Goal: Information Seeking & Learning: Find specific fact

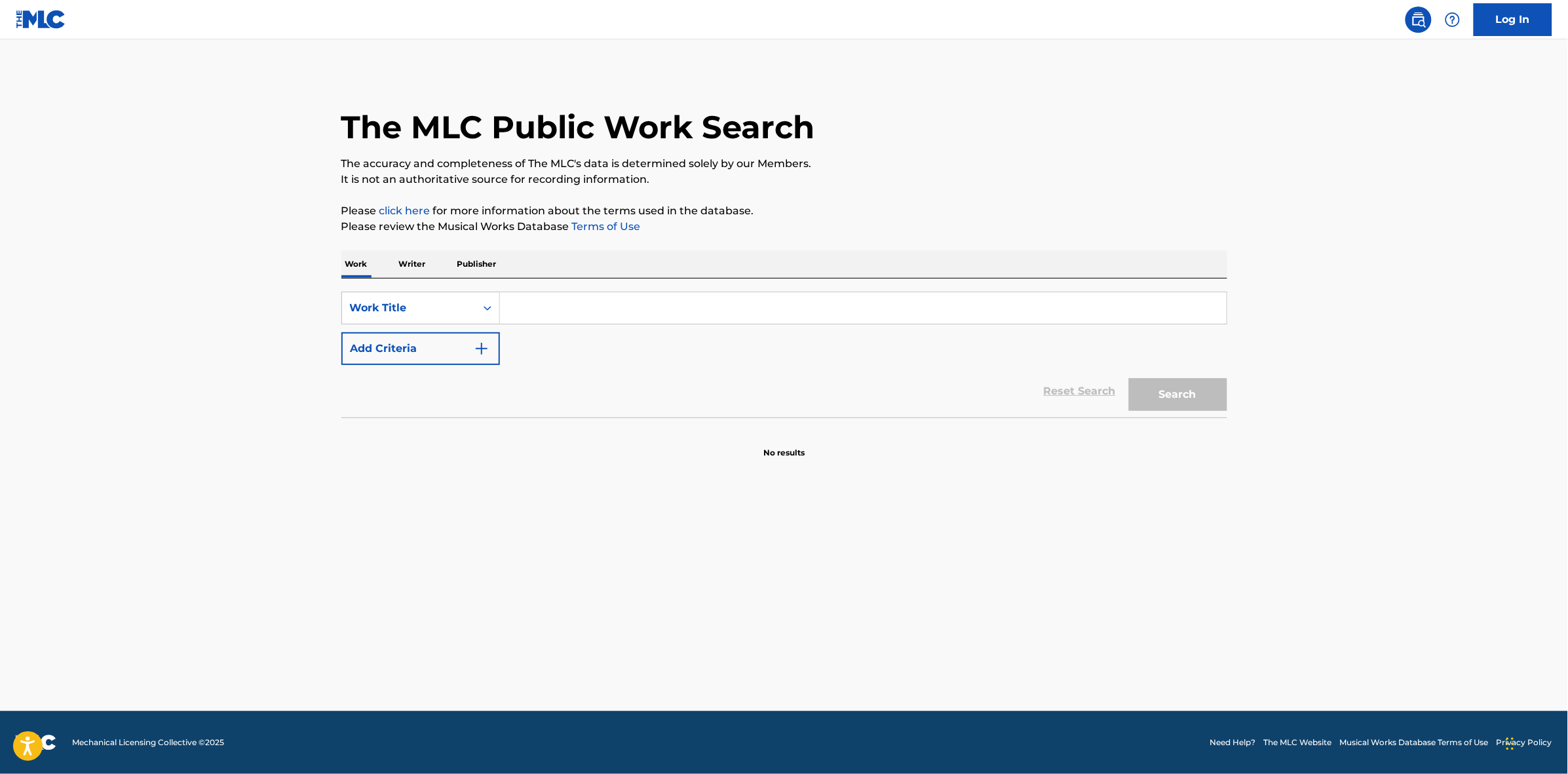
click at [474, 341] on img "Search Form" at bounding box center [482, 349] width 16 height 16
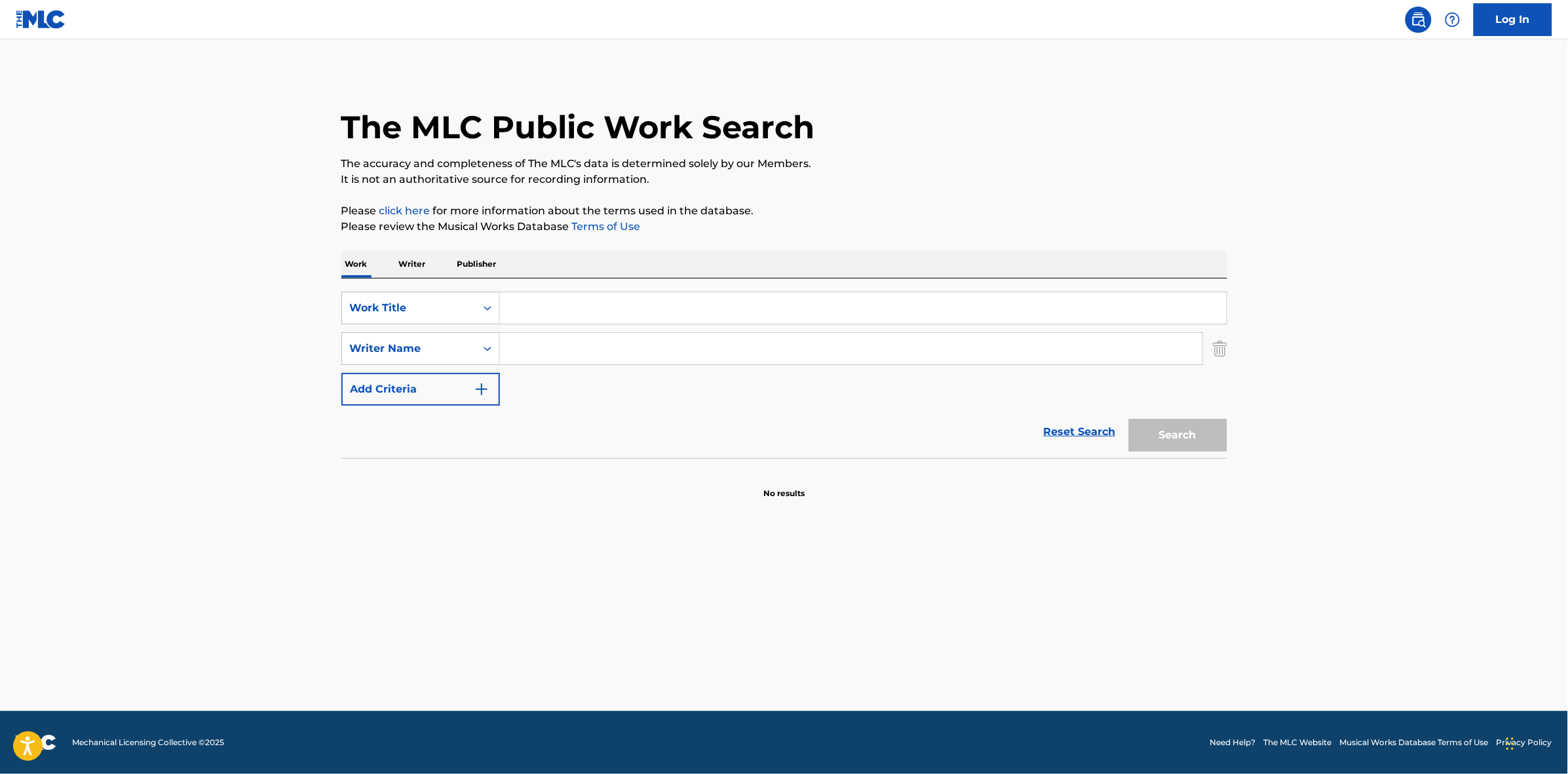
click at [564, 302] on input "Search Form" at bounding box center [862, 308] width 726 height 31
paste input "Be Your Man"
type input "Be Your Man"
click at [539, 355] on input "Search Form" at bounding box center [850, 348] width 702 height 31
paste input "[PERSON_NAME]"
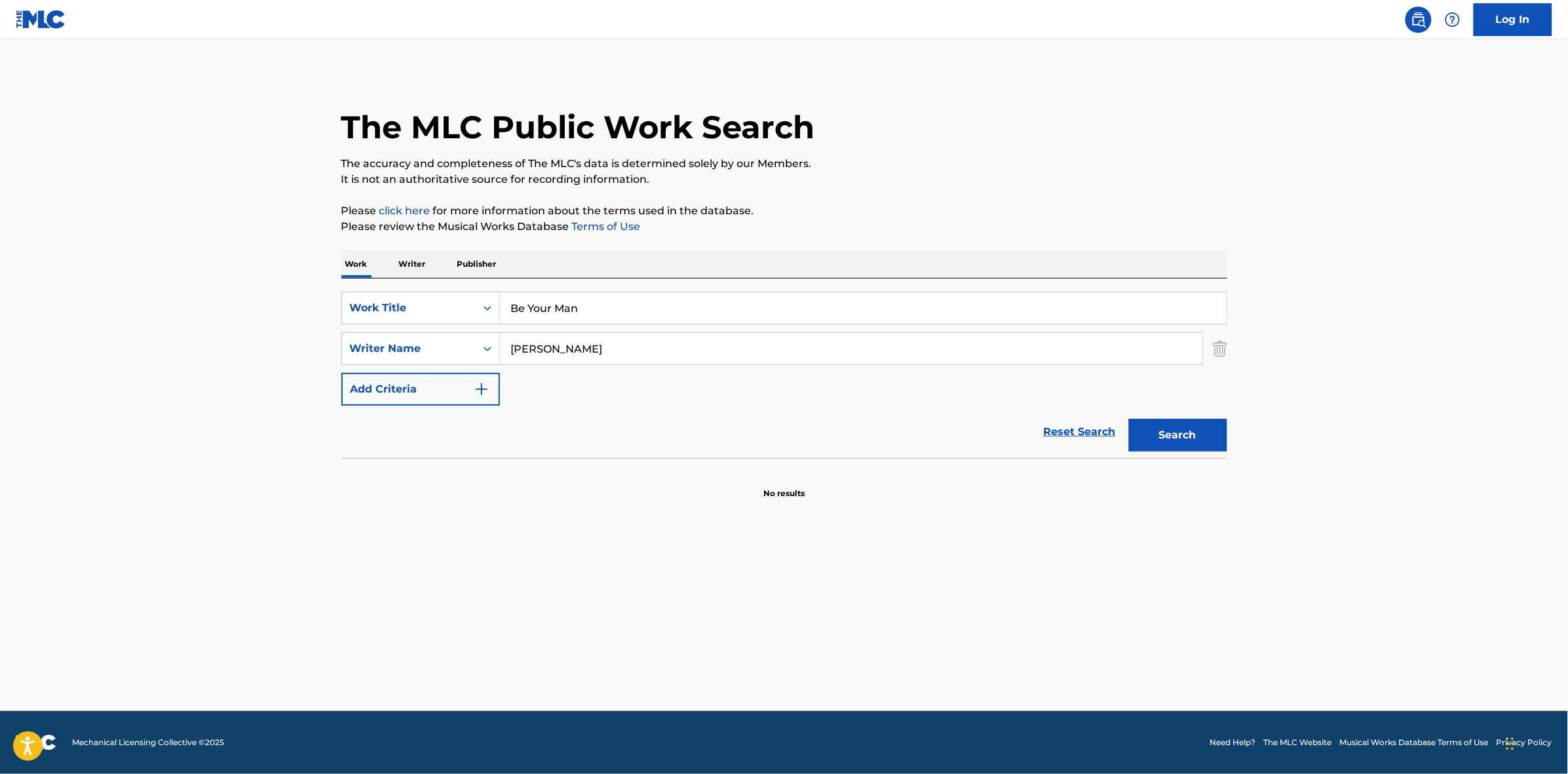
type input "[PERSON_NAME]"
click at [1177, 434] on button "Search" at bounding box center [1177, 435] width 98 height 33
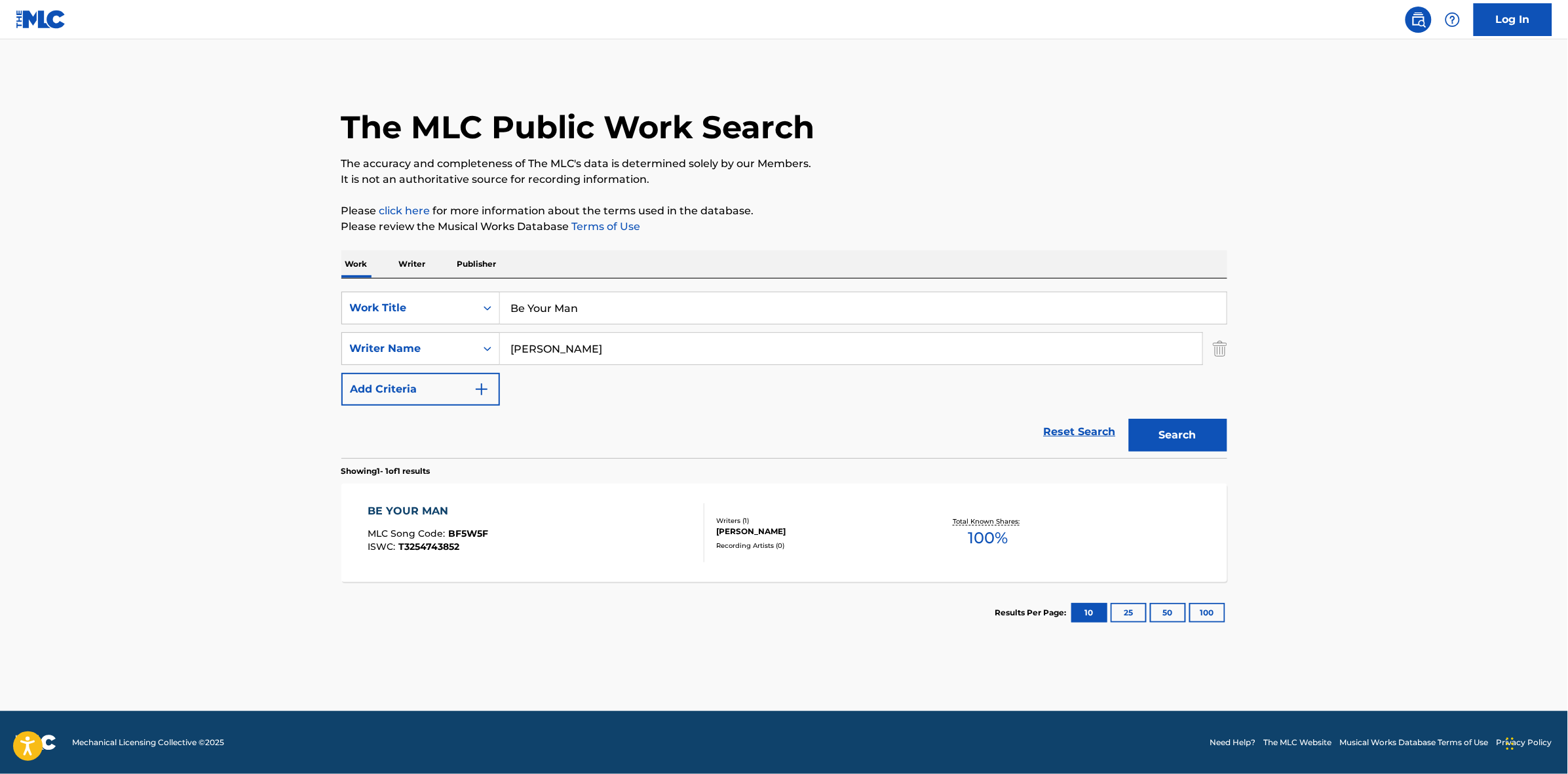
click at [586, 518] on div "BE YOUR MAN MLC Song Code : BF5W5F ISWC : T3254743852" at bounding box center [536, 532] width 337 height 59
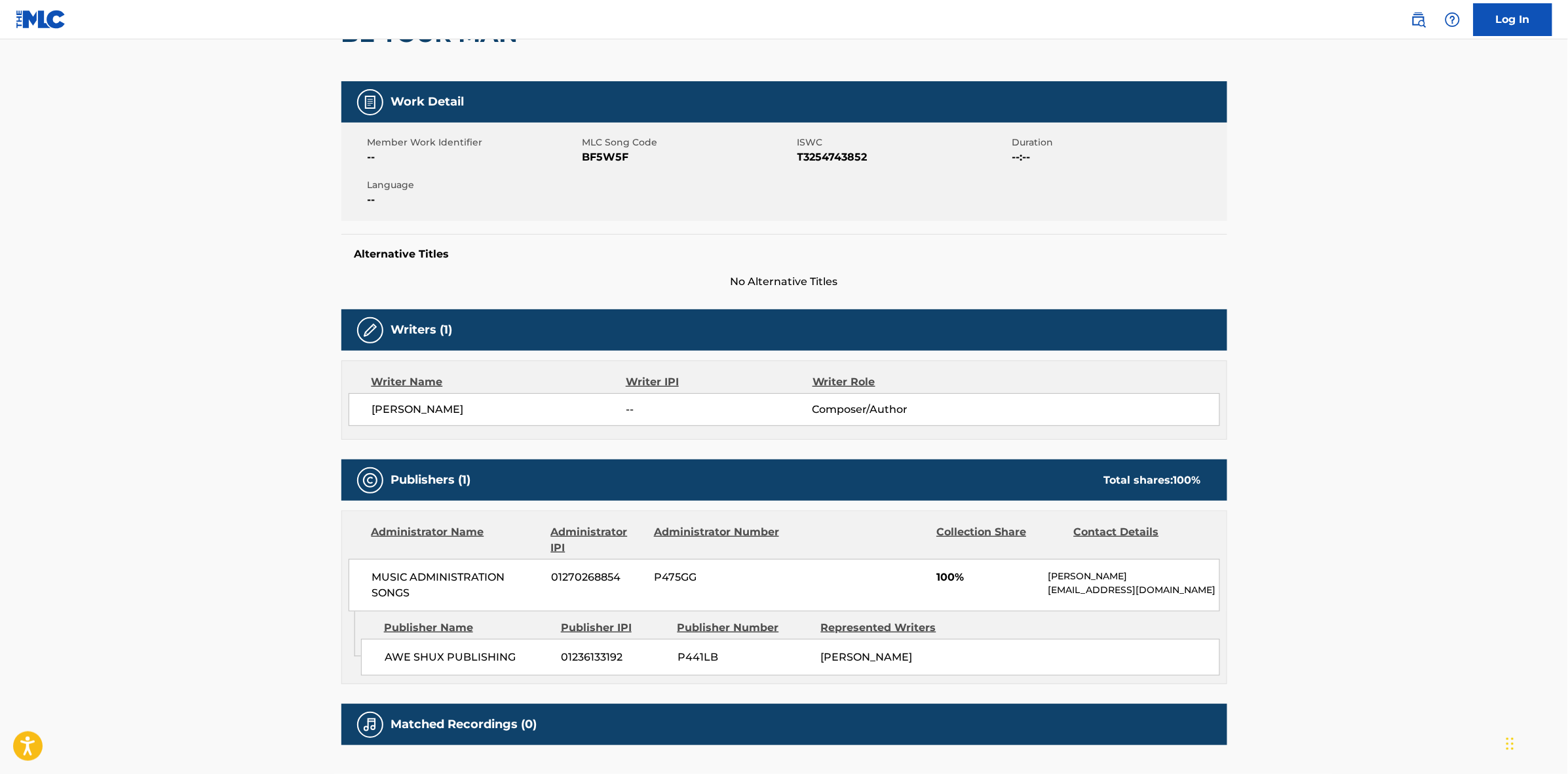
scroll to position [3, 0]
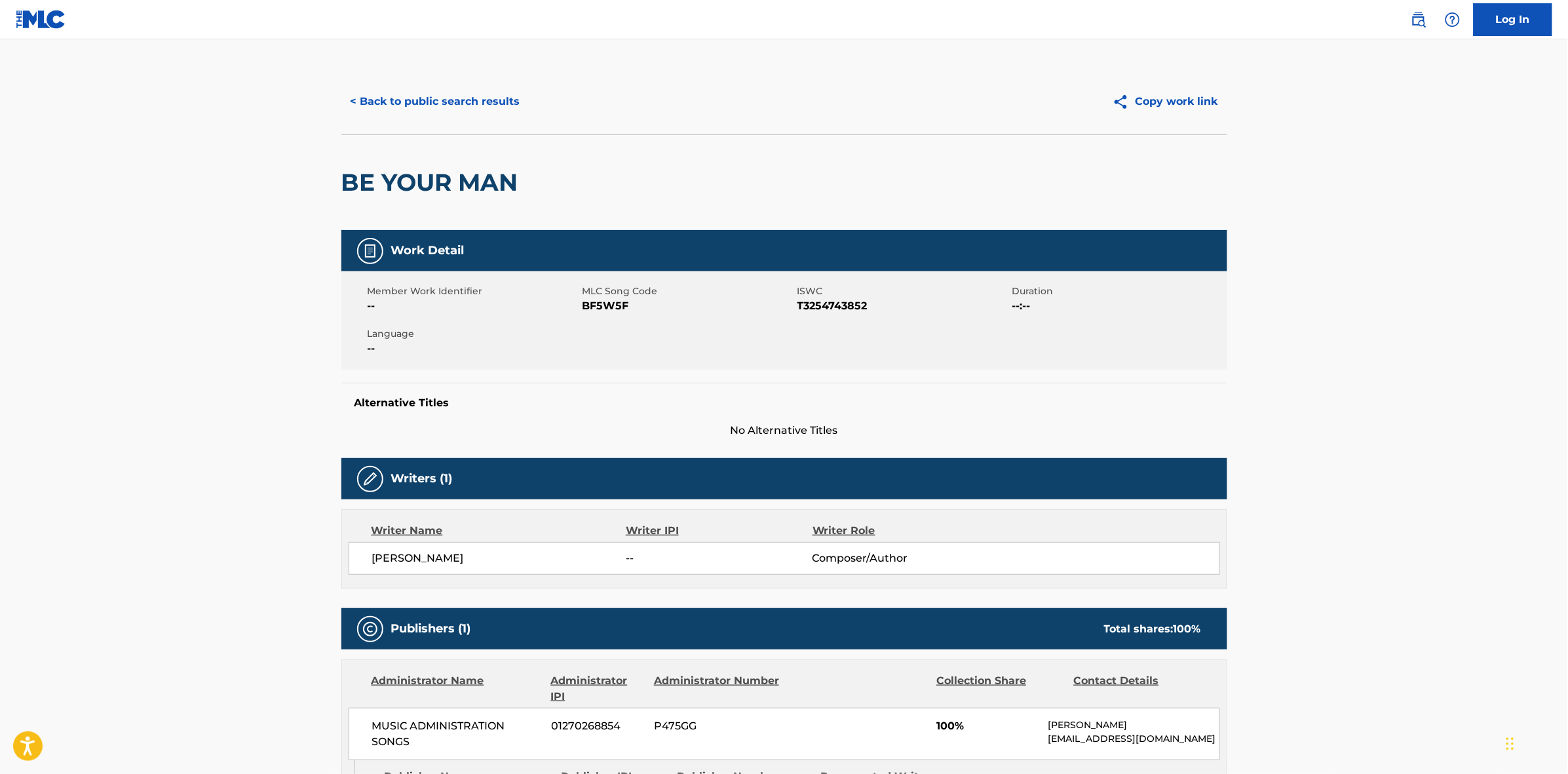
click at [826, 306] on span "T3254743852" at bounding box center [902, 306] width 211 height 16
click at [608, 305] on span "BF5W5F" at bounding box center [688, 306] width 211 height 16
copy span "BF5W5F"
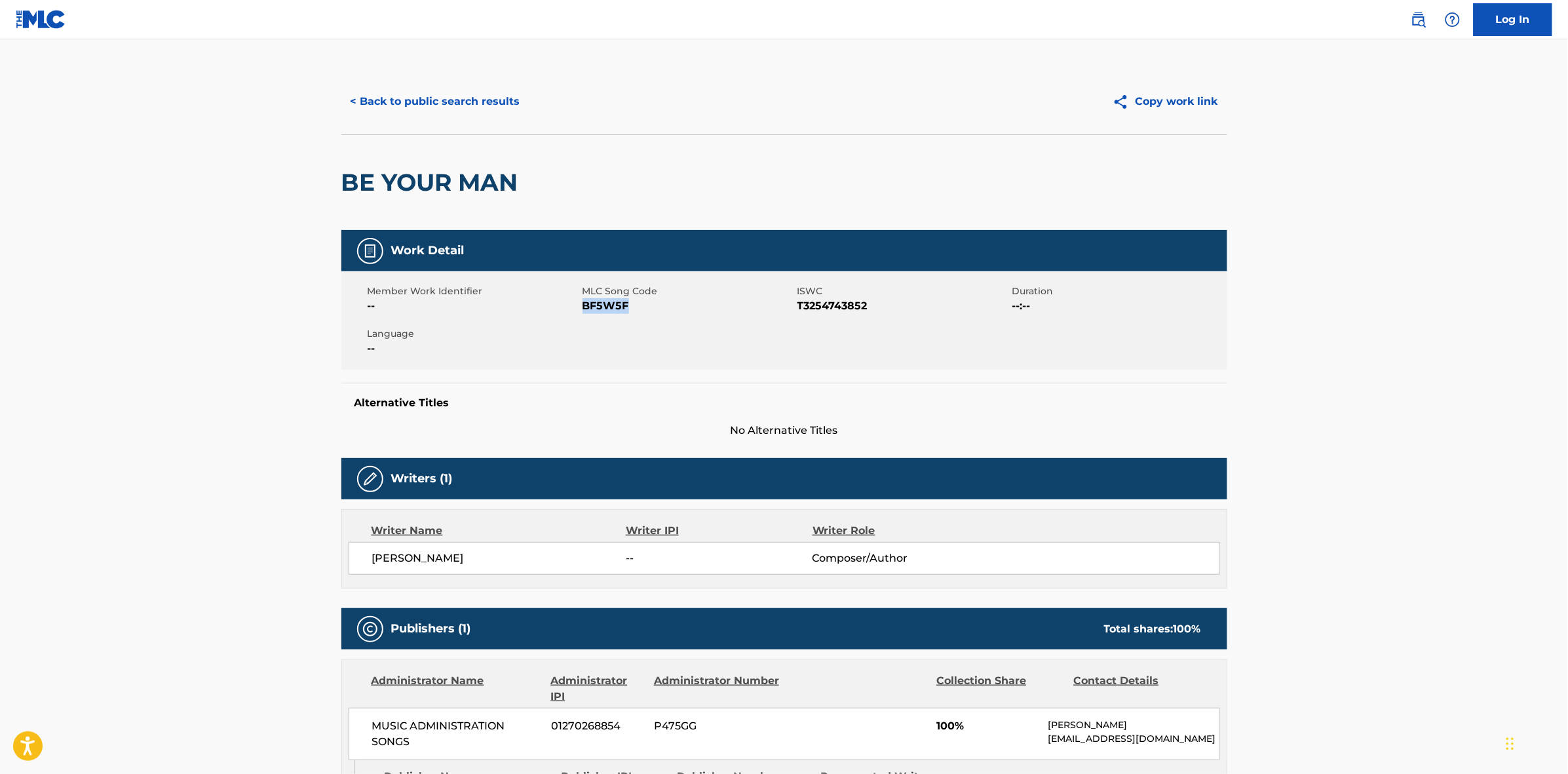
click at [446, 95] on button "< Back to public search results" at bounding box center [436, 101] width 188 height 33
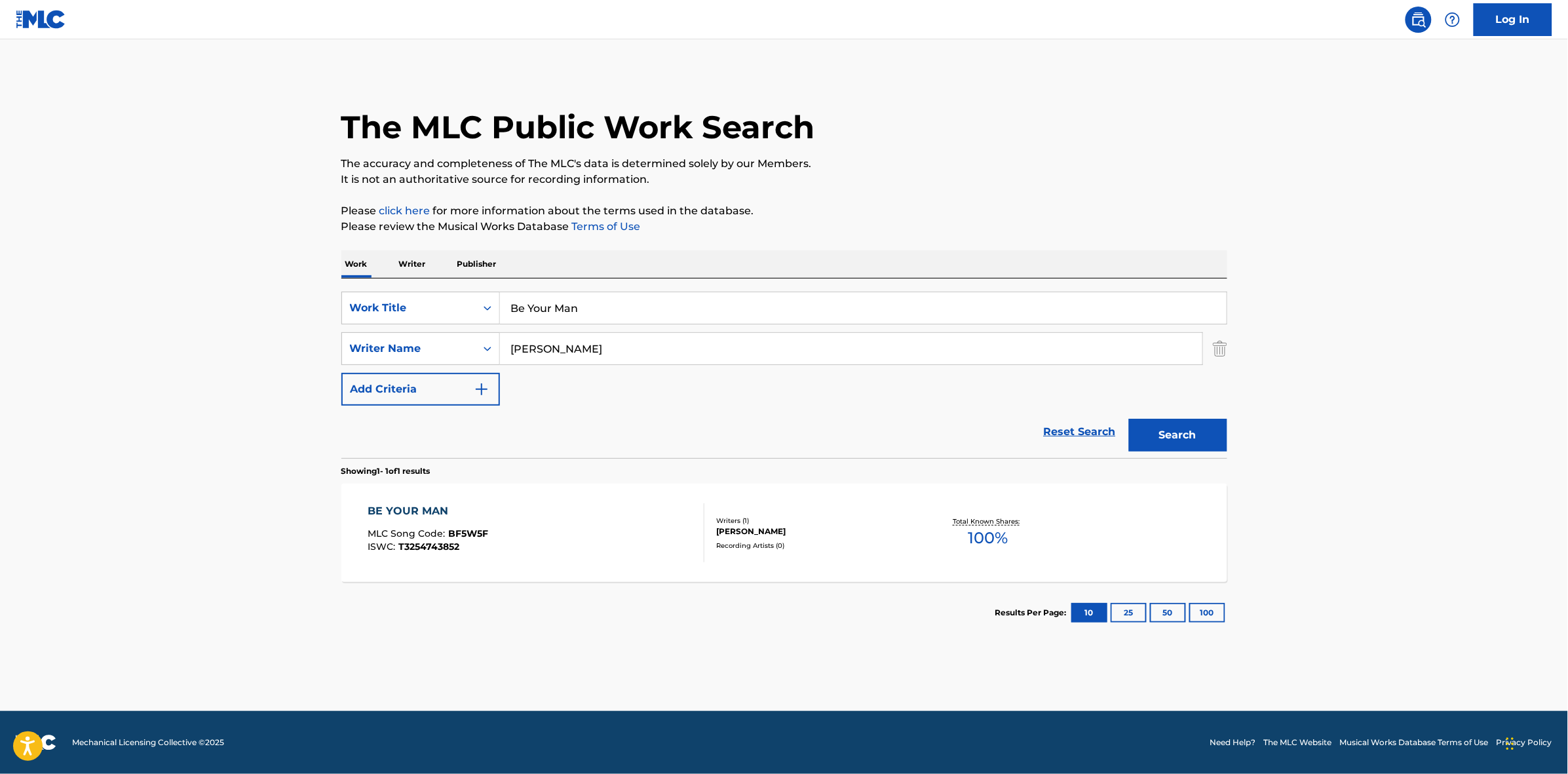
click at [614, 306] on input "Be Your Man" at bounding box center [862, 308] width 726 height 31
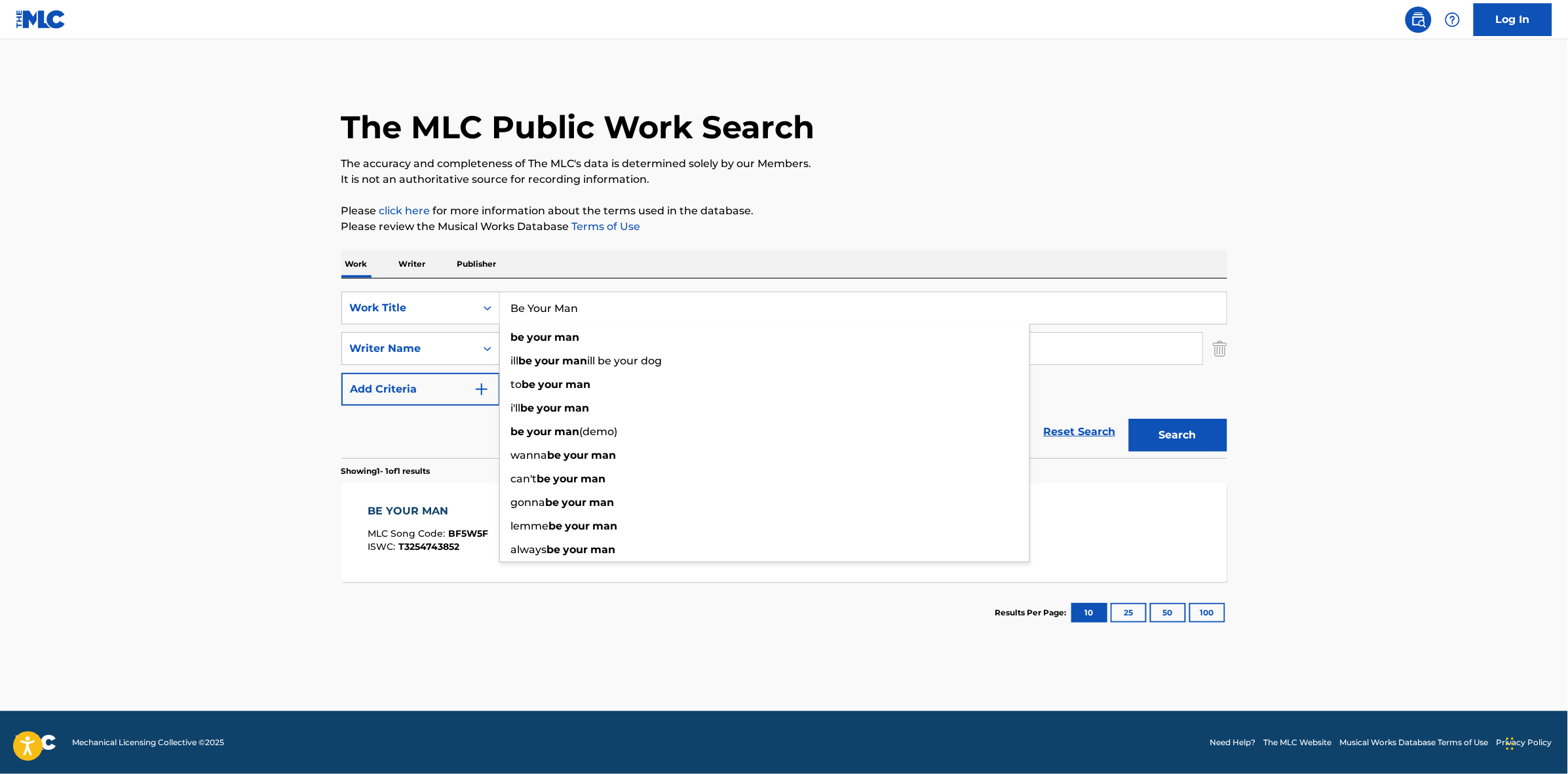
paste input "ring Me Back"
type input "Bring Me Back"
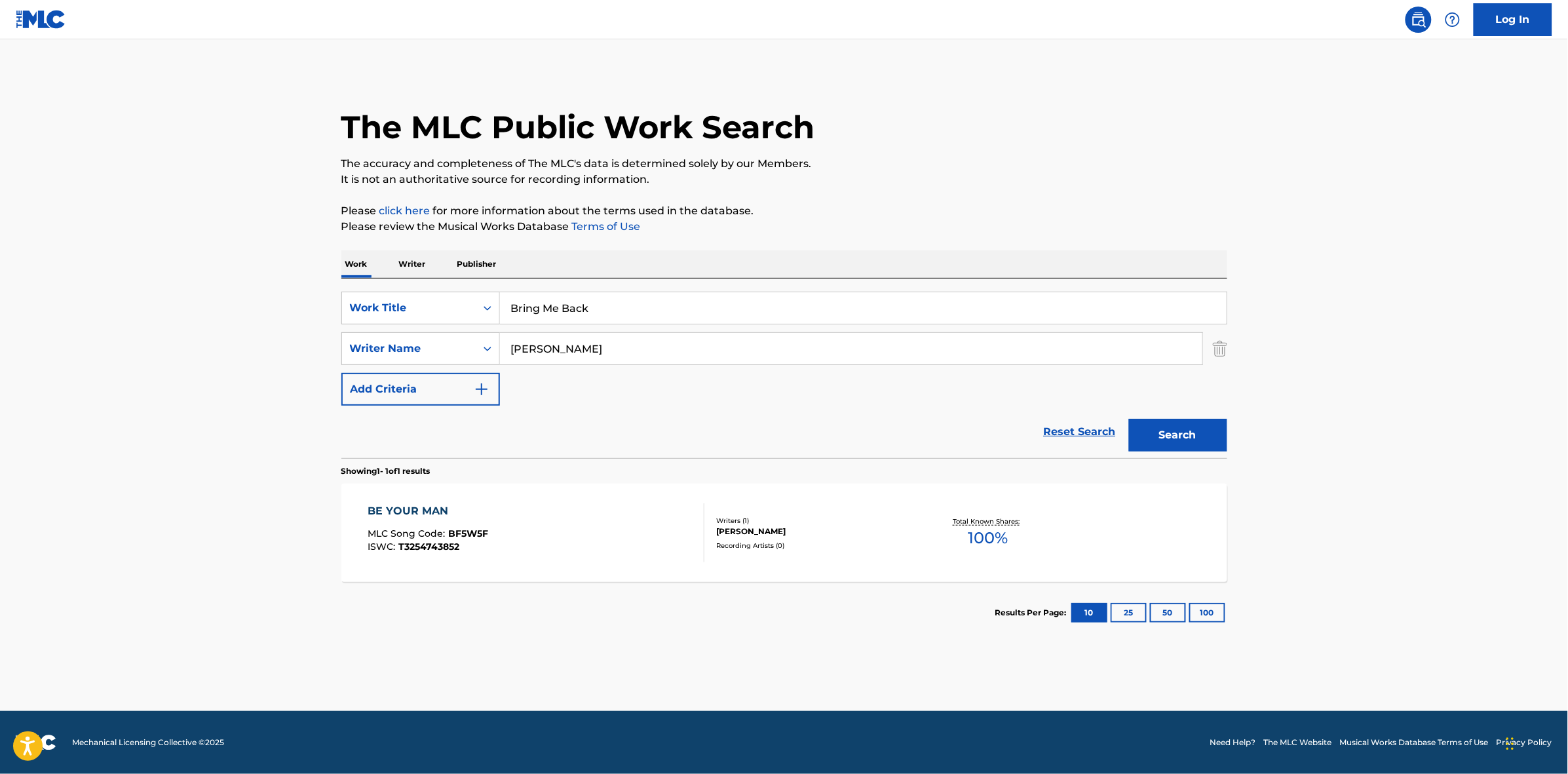
click at [859, 204] on p "Please click here for more information about the terms used in the database." at bounding box center [784, 212] width 886 height 16
click at [1203, 434] on button "Search" at bounding box center [1177, 435] width 98 height 33
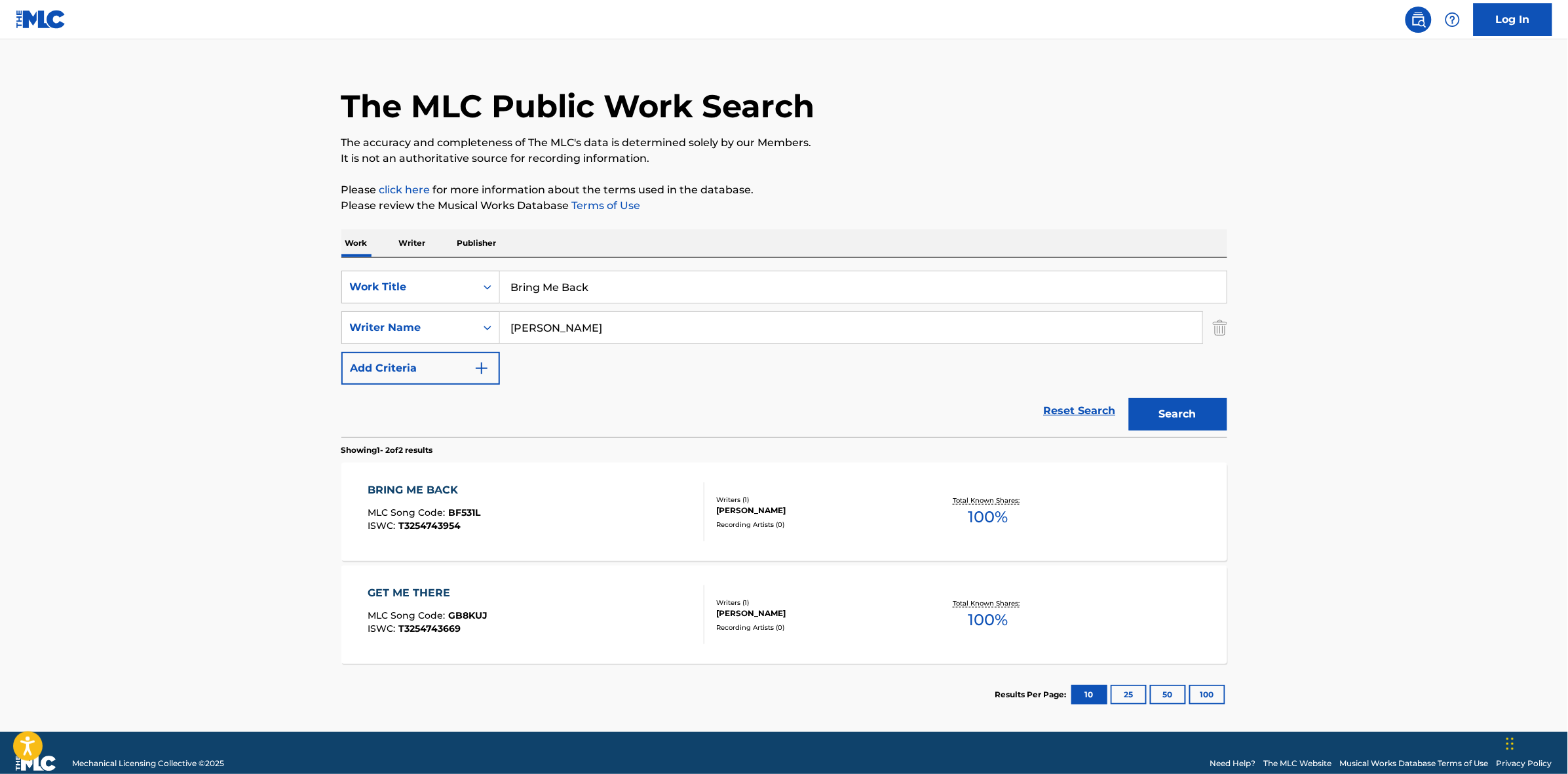
scroll to position [41, 0]
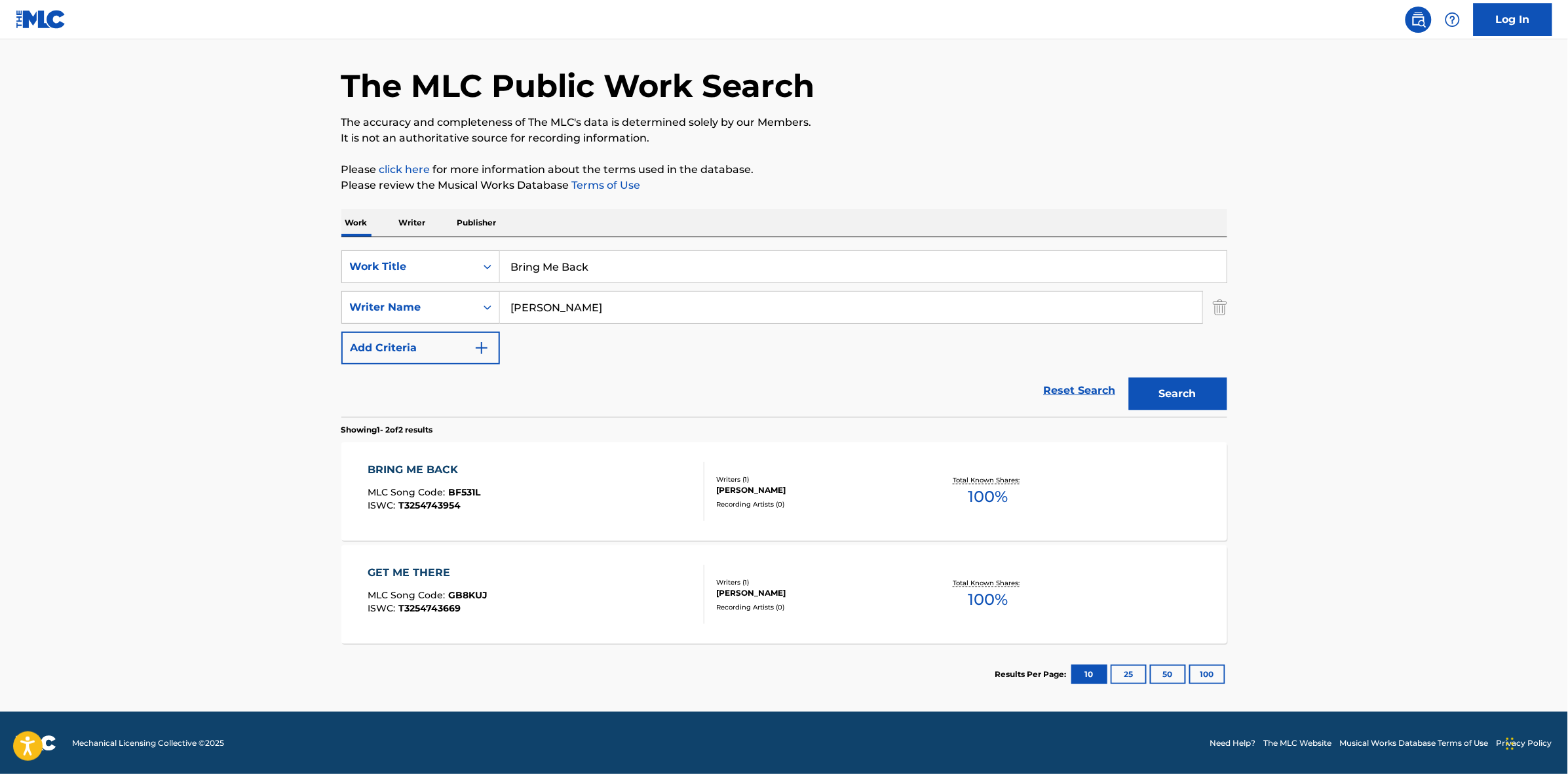
click at [568, 503] on div "BRING ME BACK MLC Song Code : BF531L ISWC : T3254743954" at bounding box center [536, 492] width 337 height 59
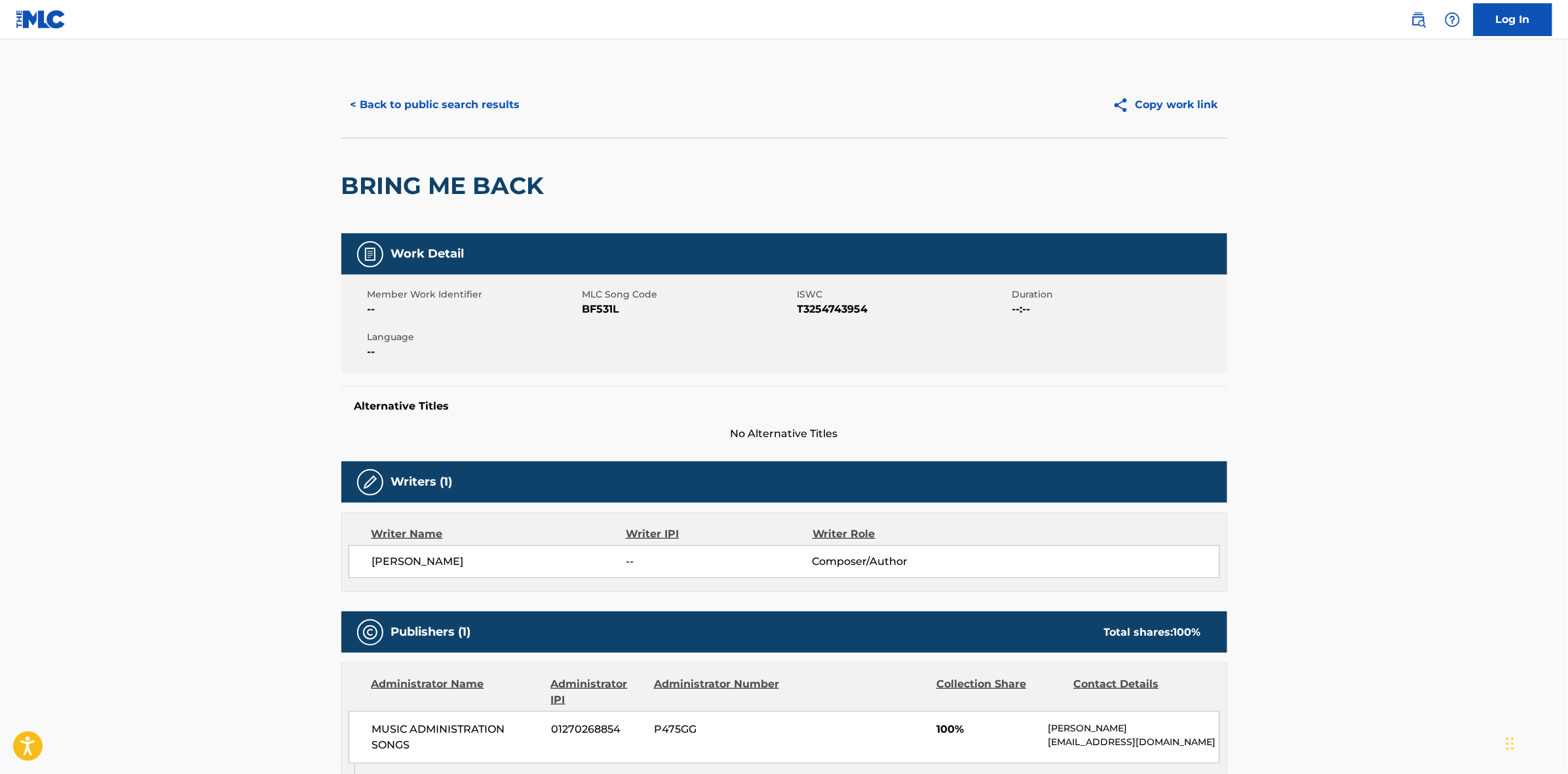
click at [600, 305] on span "BF531L" at bounding box center [688, 310] width 211 height 16
copy span "BF531L"
click at [456, 83] on div "< Back to public search results Copy work link" at bounding box center [784, 105] width 886 height 65
click at [454, 103] on button "< Back to public search results" at bounding box center [436, 105] width 188 height 33
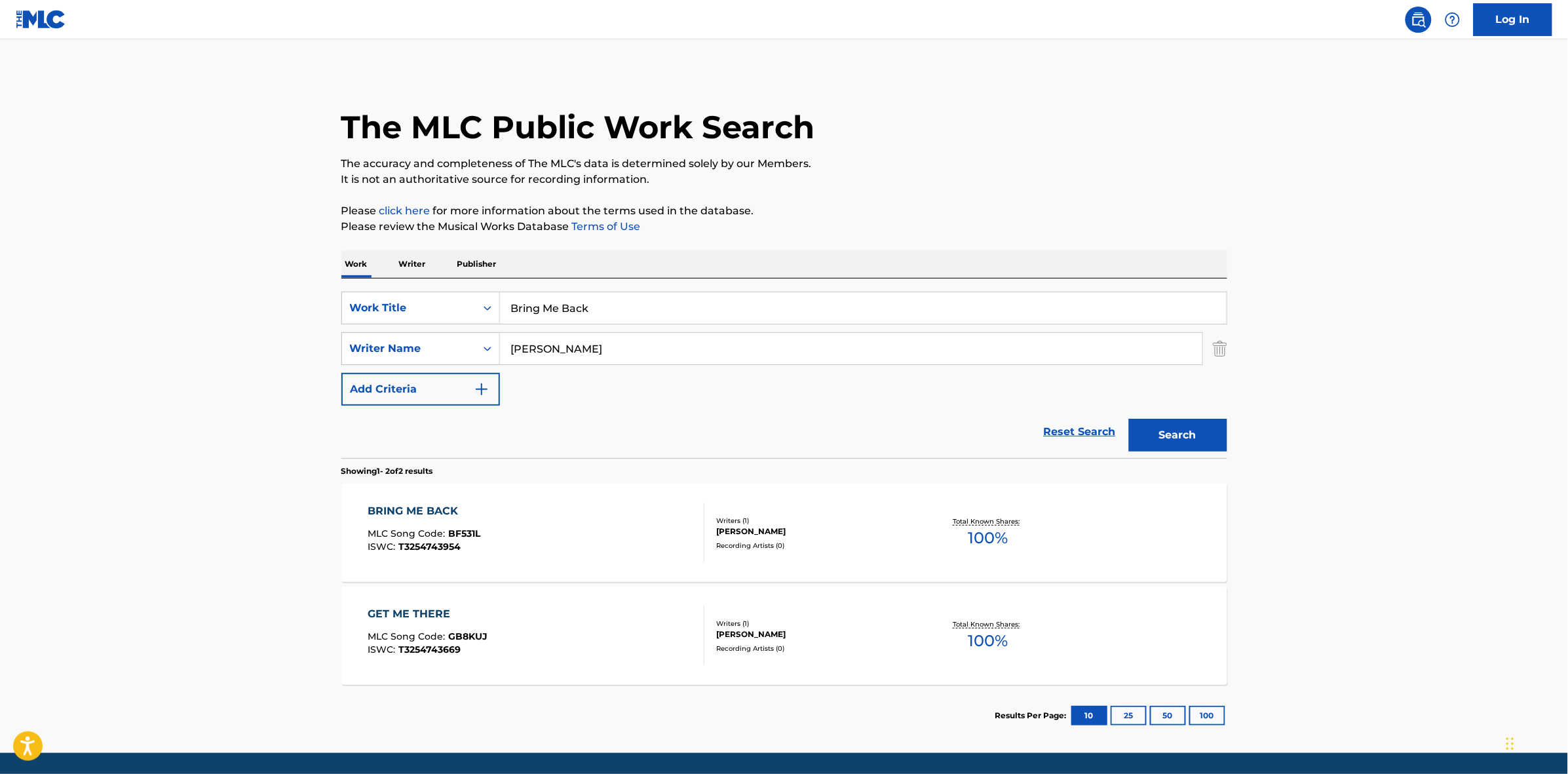
click at [617, 310] on input "Bring Me Back" at bounding box center [862, 308] width 726 height 31
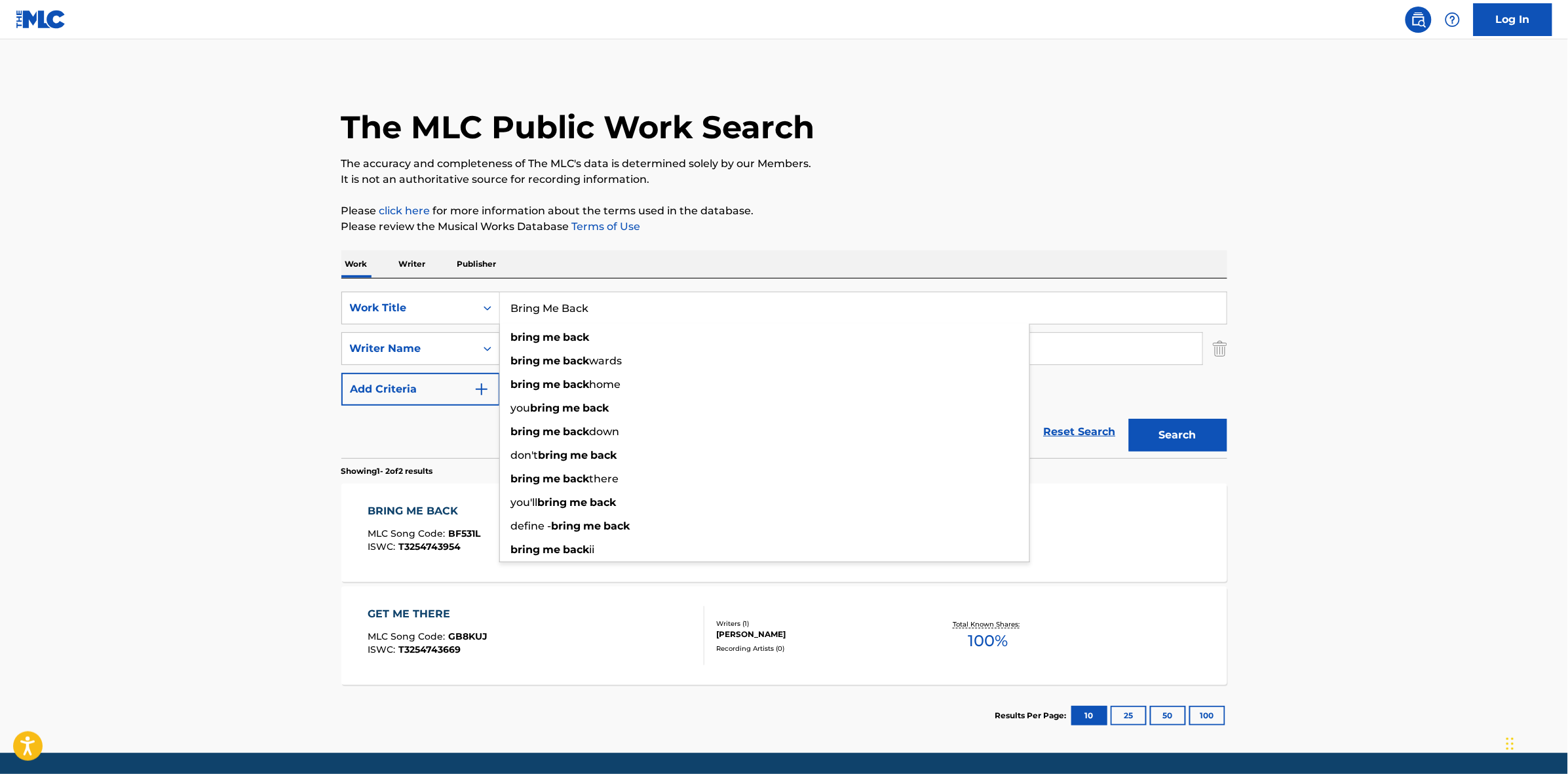
paste input "Get Me There"
type input "Get Me There"
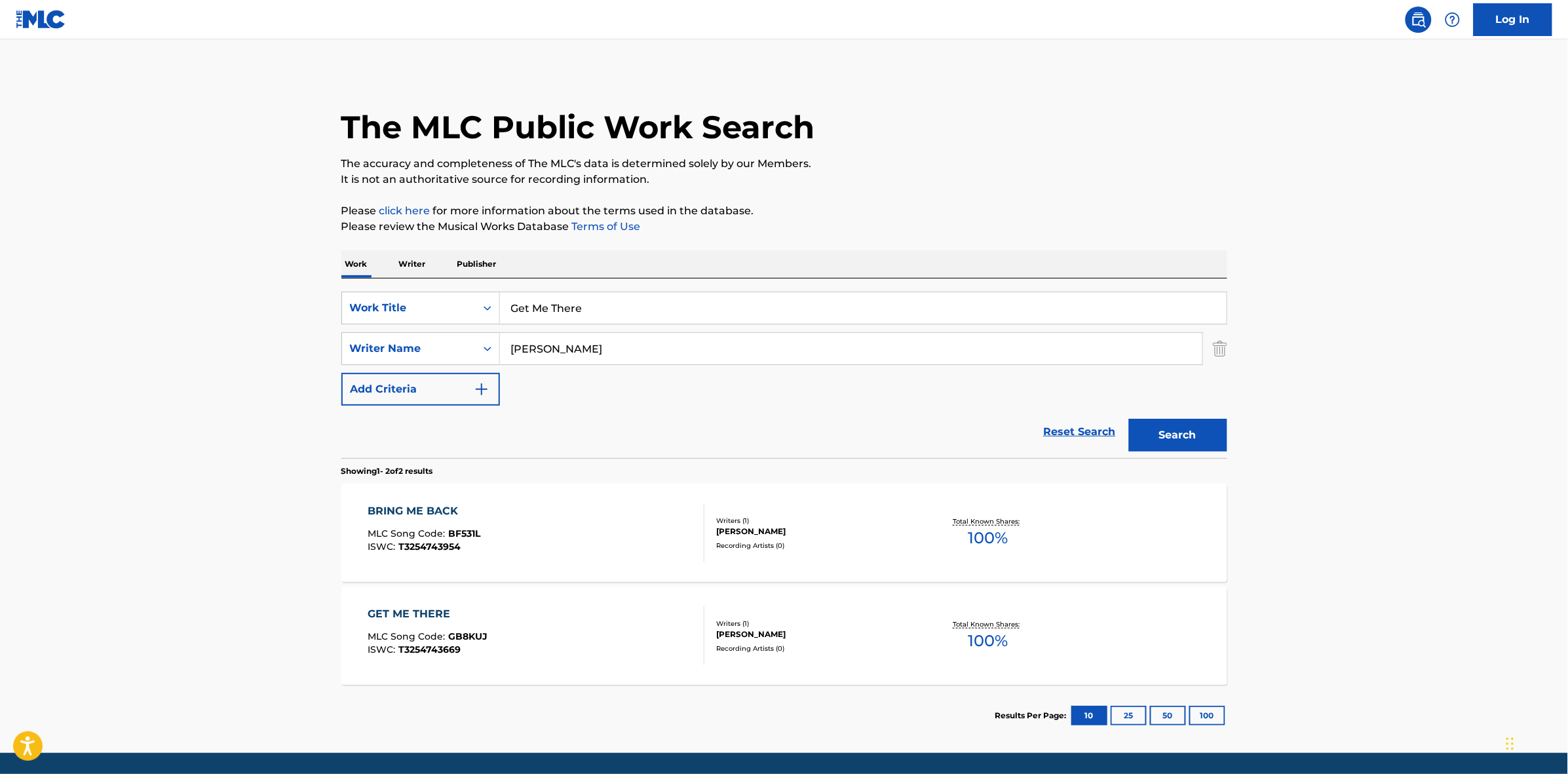
click at [1205, 427] on button "Search" at bounding box center [1177, 435] width 98 height 33
click at [576, 520] on div "GET ME THERE MLC Song Code : GB8KUJ ISWC : T3254743669" at bounding box center [536, 532] width 337 height 59
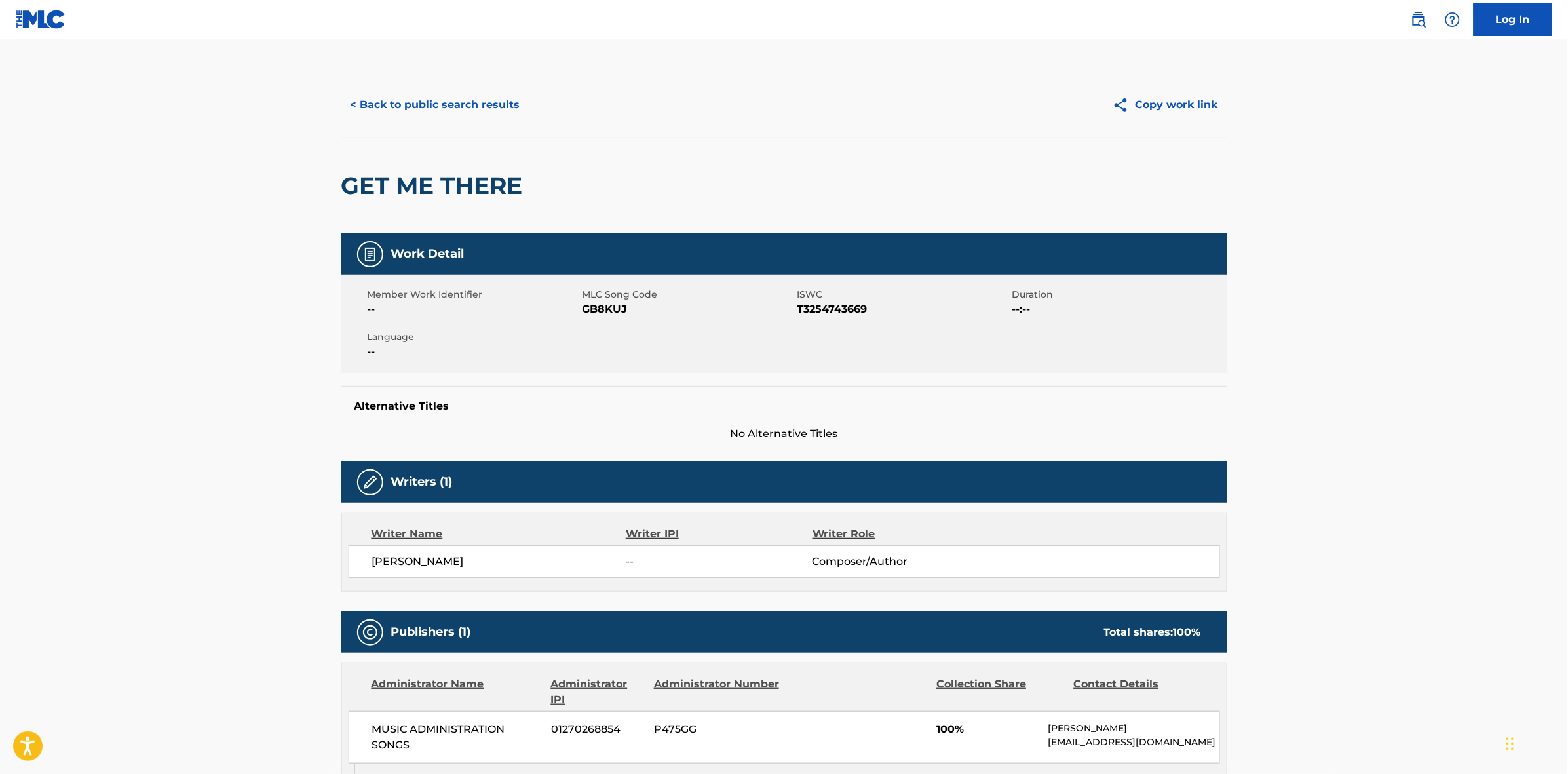
click at [610, 306] on span "GB8KUJ" at bounding box center [688, 310] width 211 height 16
copy span "GB8KUJ"
click at [462, 103] on button "< Back to public search results" at bounding box center [436, 105] width 188 height 33
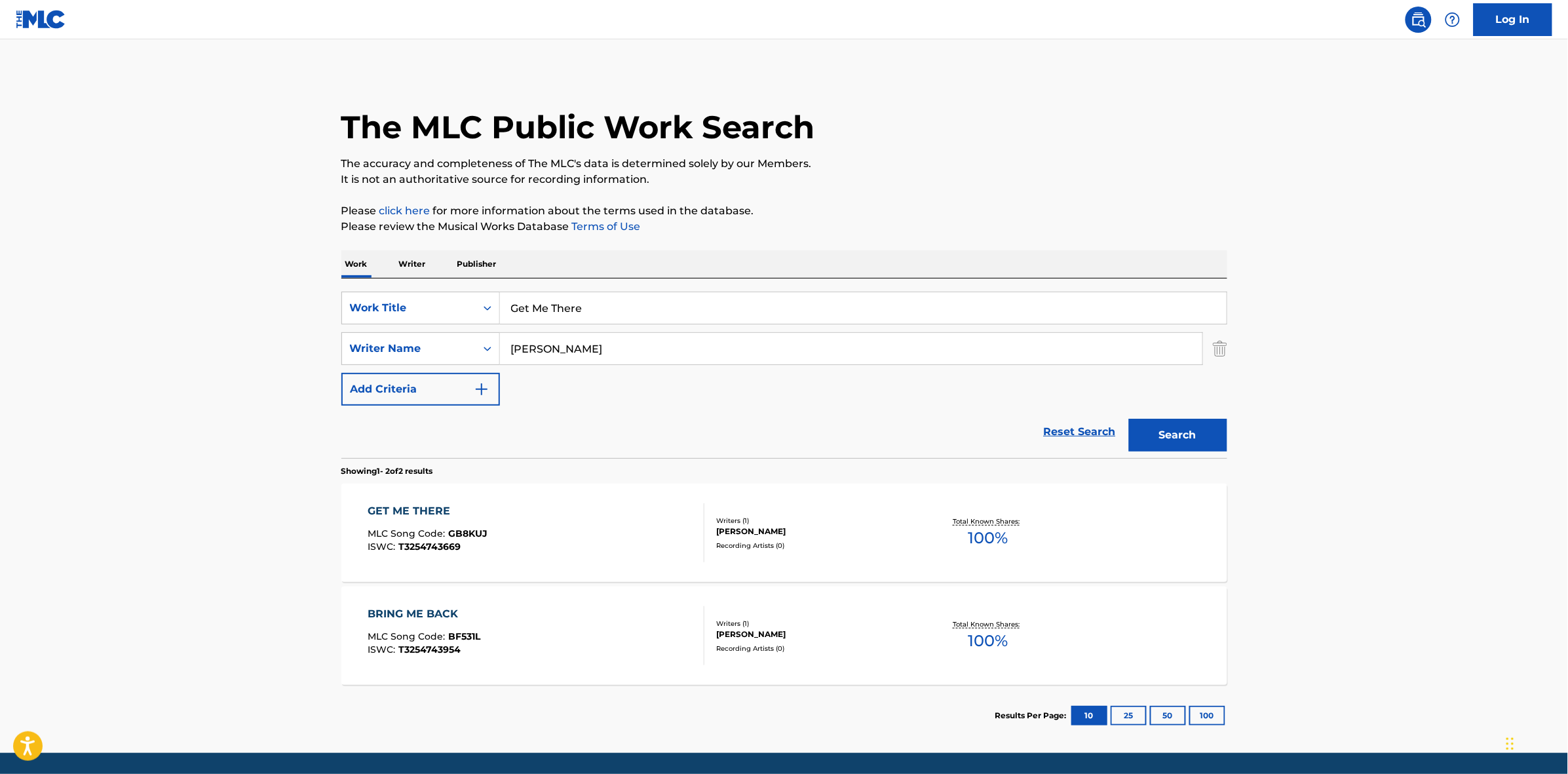
click at [622, 300] on input "Get Me There" at bounding box center [862, 308] width 726 height 31
paste input "My Oh My"
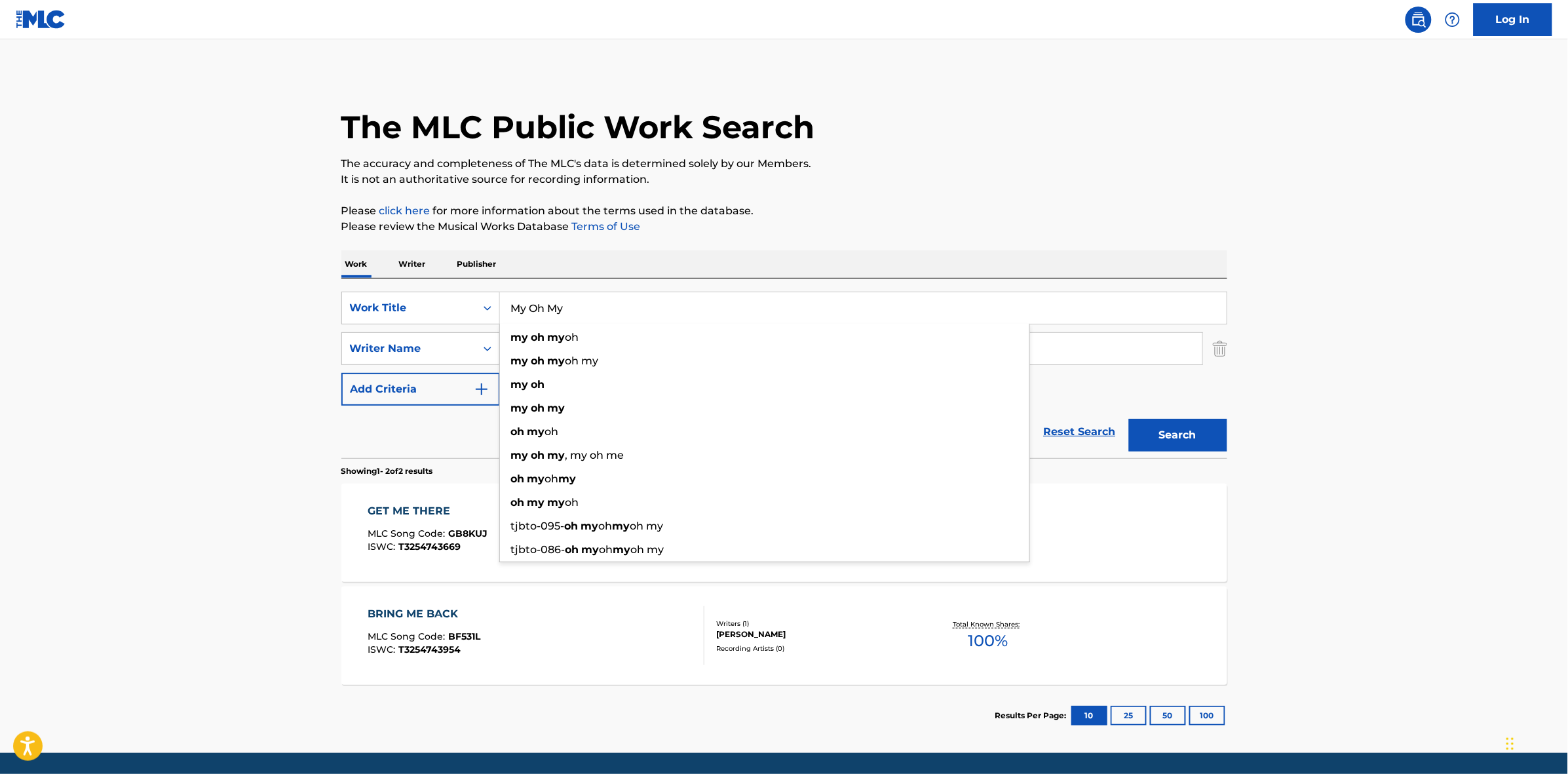
type input "My Oh My"
click at [1181, 426] on button "Search" at bounding box center [1177, 435] width 98 height 33
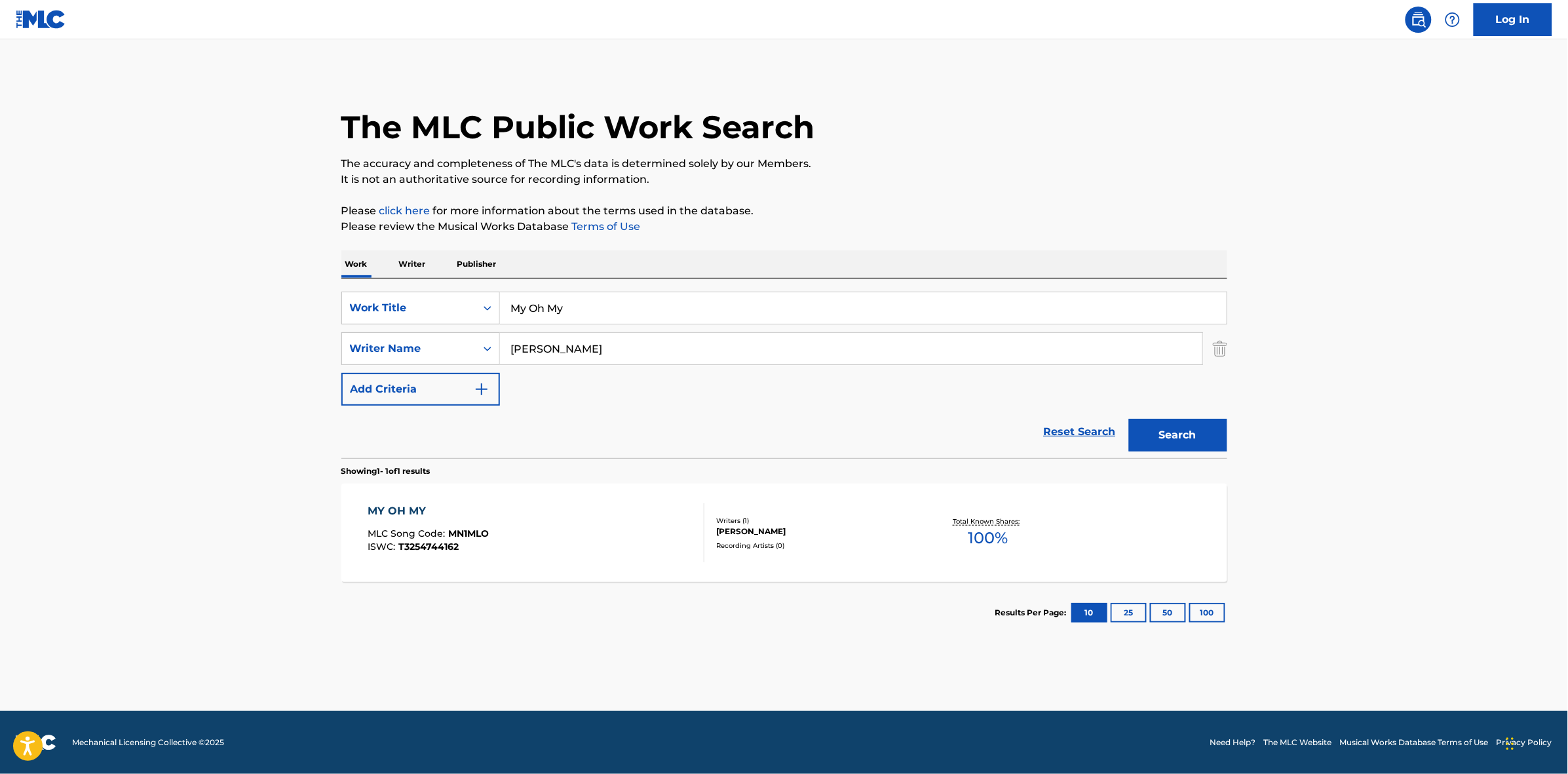
click at [530, 534] on div "MY OH MY MLC Song Code : MN1MLO ISWC : T3254744162" at bounding box center [536, 532] width 337 height 59
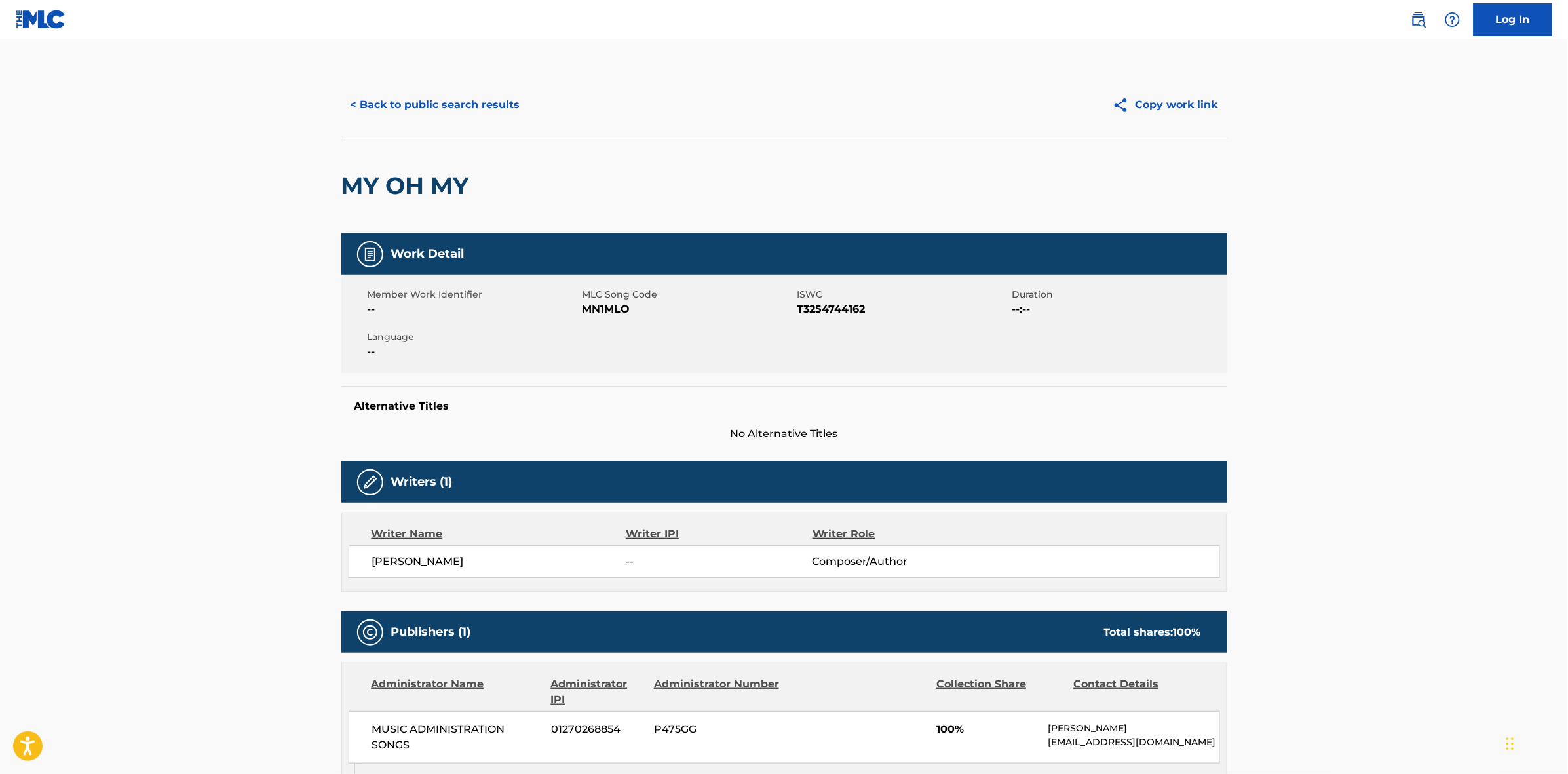
click at [610, 309] on span "MN1MLO" at bounding box center [688, 310] width 211 height 16
copy span "MN1MLO"
click at [476, 85] on div "< Back to public search results Copy work link" at bounding box center [784, 105] width 886 height 65
click at [476, 105] on button "< Back to public search results" at bounding box center [436, 105] width 188 height 33
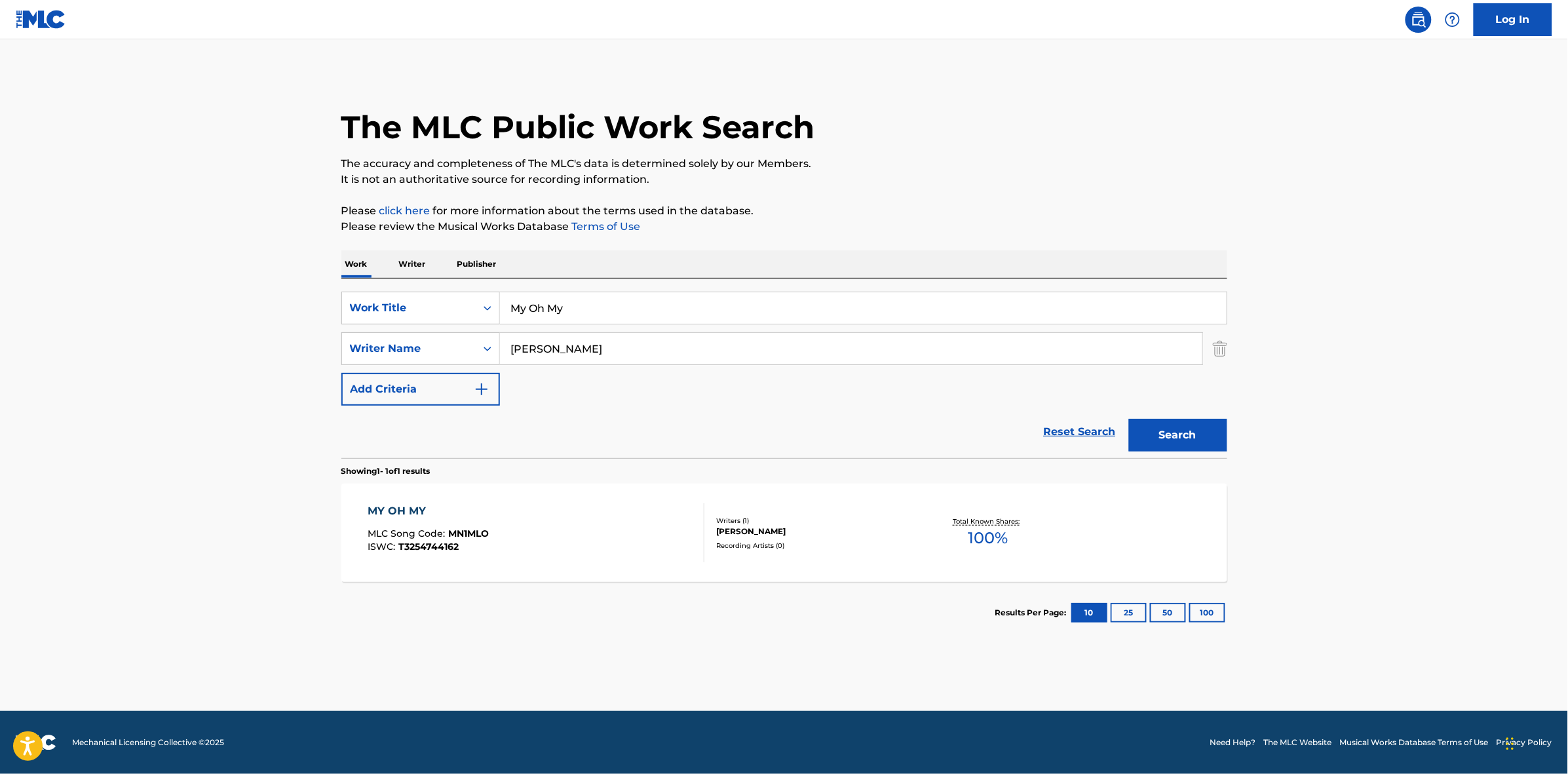
click at [616, 296] on input "My Oh My" at bounding box center [862, 308] width 726 height 31
paste input "Wash Awa"
type input "Wash Away"
click at [1164, 431] on button "Search" at bounding box center [1177, 435] width 98 height 33
click at [548, 538] on div "WASH AWAY MLC Song Code : W550N1 ISWC : T3254744220" at bounding box center [536, 532] width 337 height 59
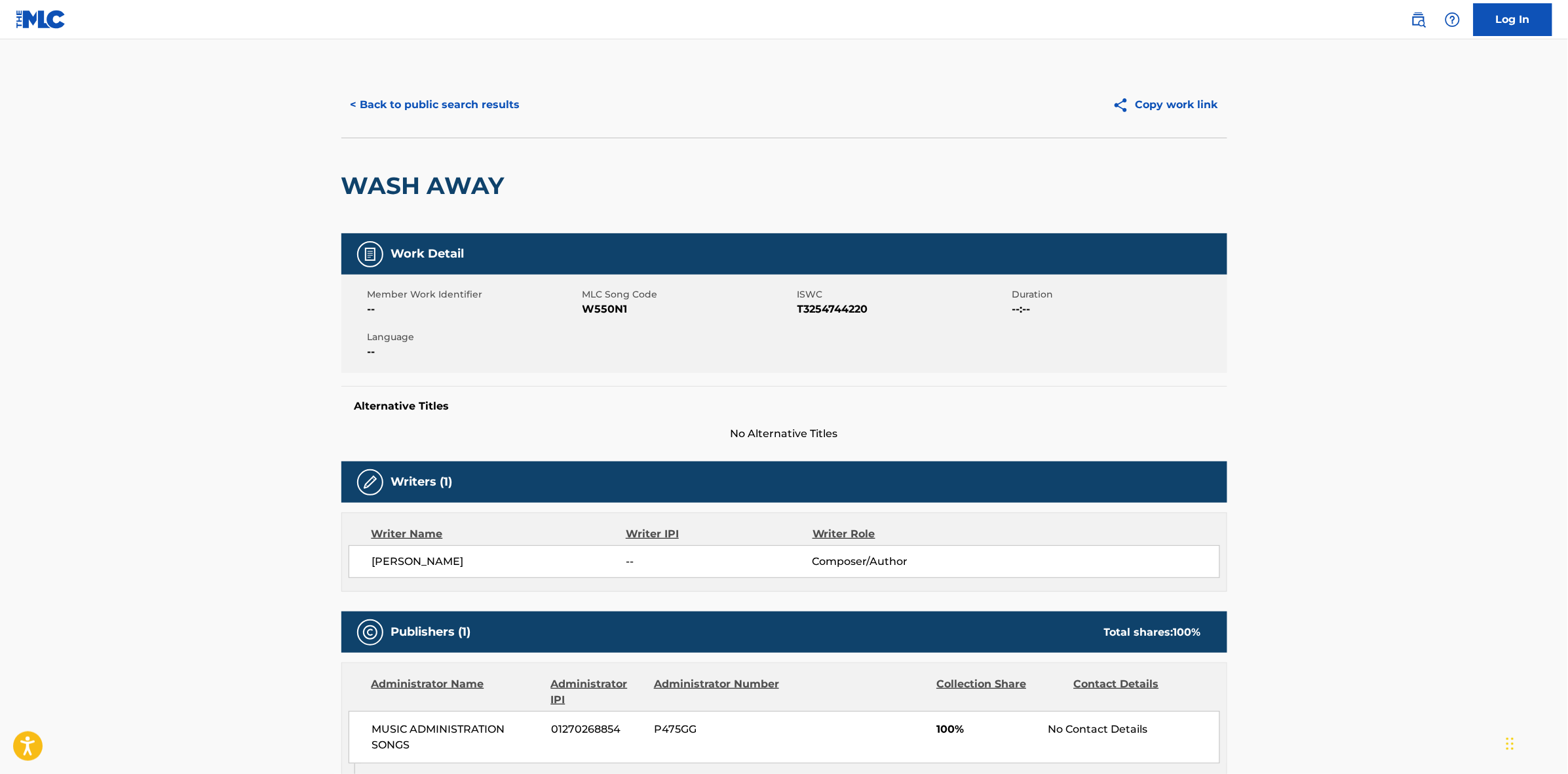
click at [595, 310] on span "W550N1" at bounding box center [688, 310] width 211 height 16
copy span "W550N1"
click at [465, 113] on button "< Back to public search results" at bounding box center [436, 105] width 188 height 33
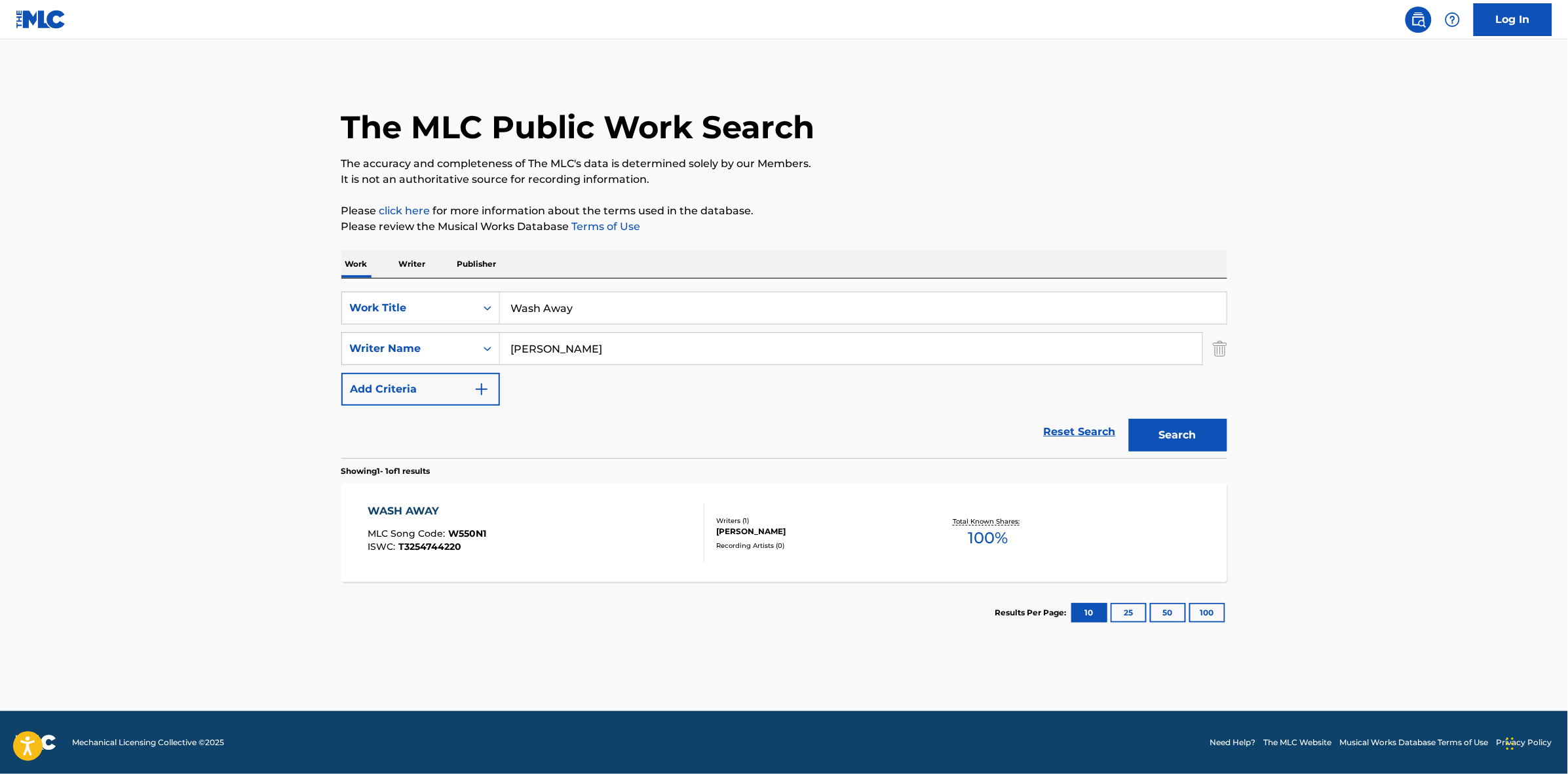
click at [595, 318] on input "Wash Away" at bounding box center [862, 308] width 726 height 31
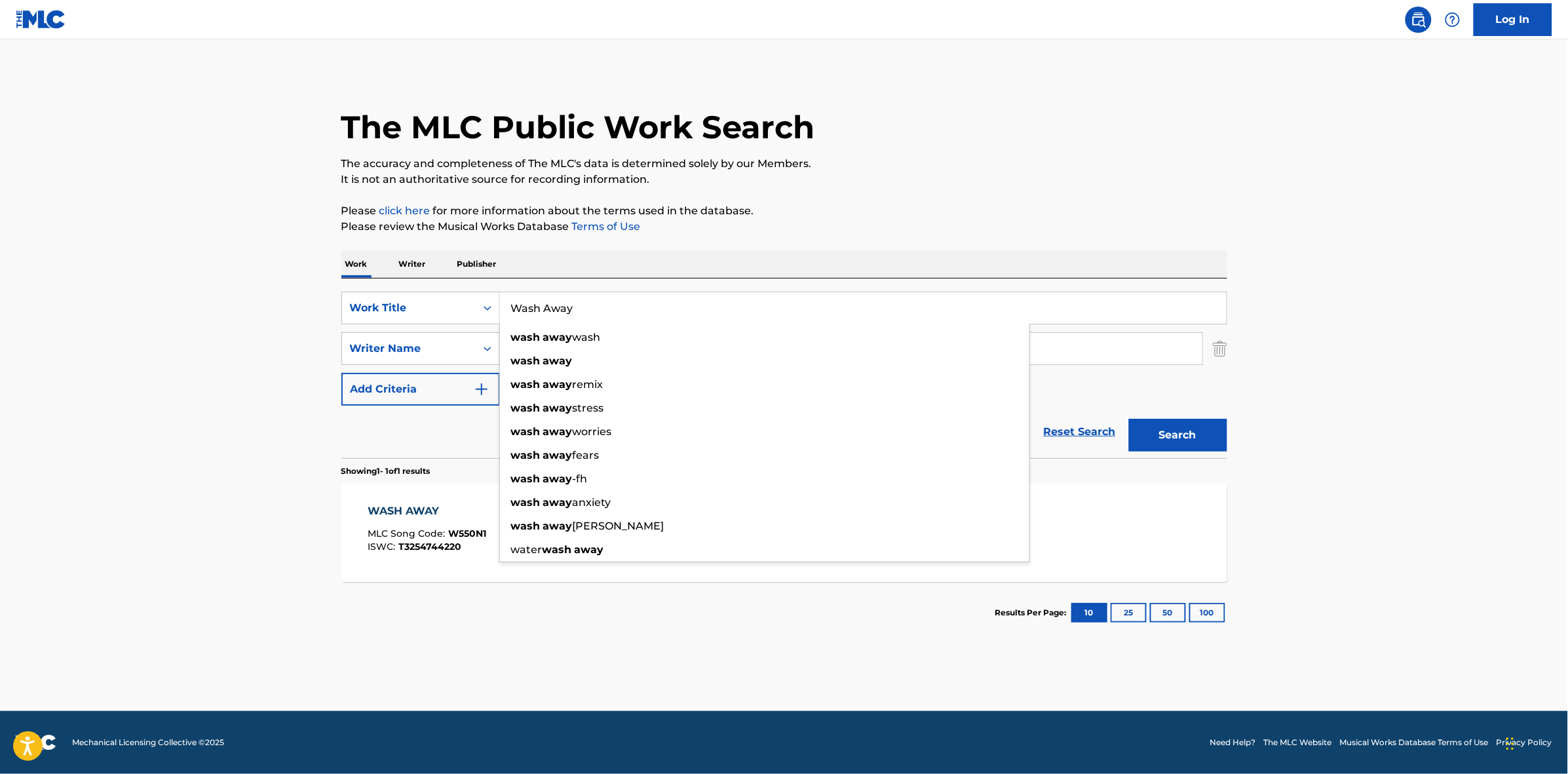
paste input "The Other Side"
type input "The Other Side"
click at [1335, 339] on main "The MLC Public Work Search The accuracy and completeness of The MLC's data is d…" at bounding box center [784, 375] width 1568 height 672
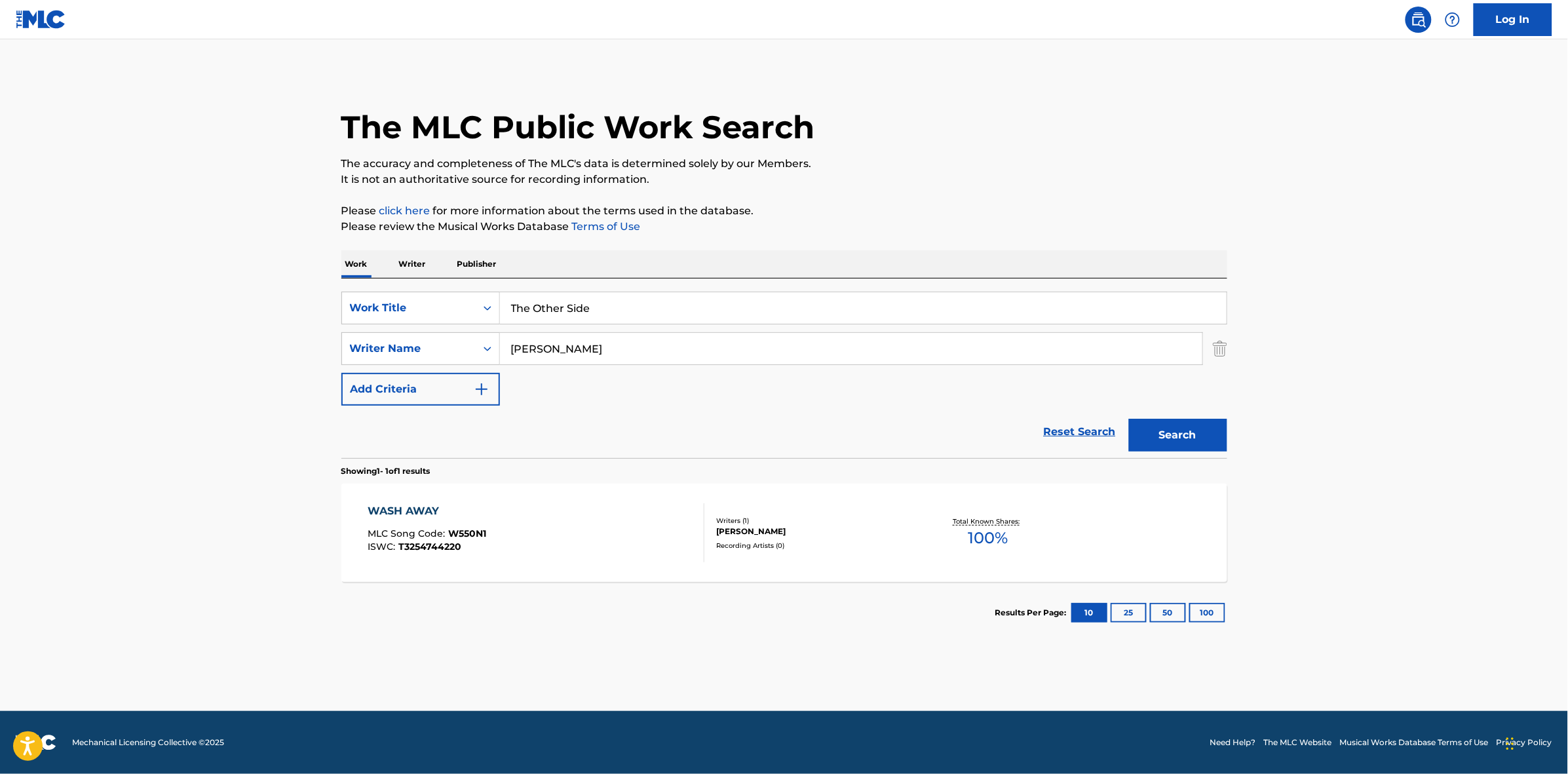
click at [1181, 434] on button "Search" at bounding box center [1177, 435] width 98 height 33
click at [570, 535] on div "THE OTHER SIDE MLC Song Code : T513R0 ISWC : T3254744026" at bounding box center [536, 532] width 337 height 59
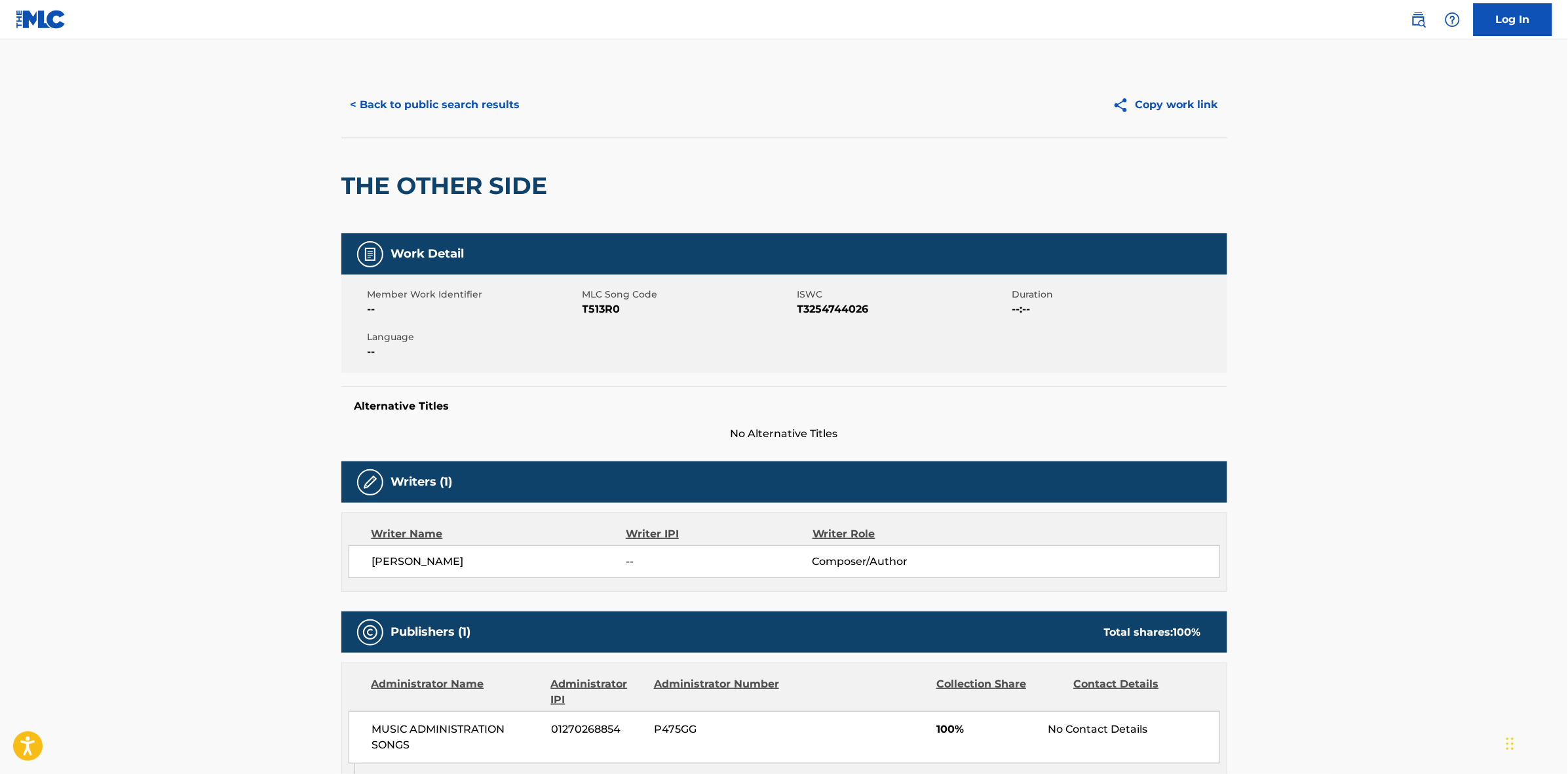
click at [603, 308] on span "T513R0" at bounding box center [688, 310] width 211 height 16
copy span "T513R0"
click at [460, 102] on button "< Back to public search results" at bounding box center [436, 105] width 188 height 33
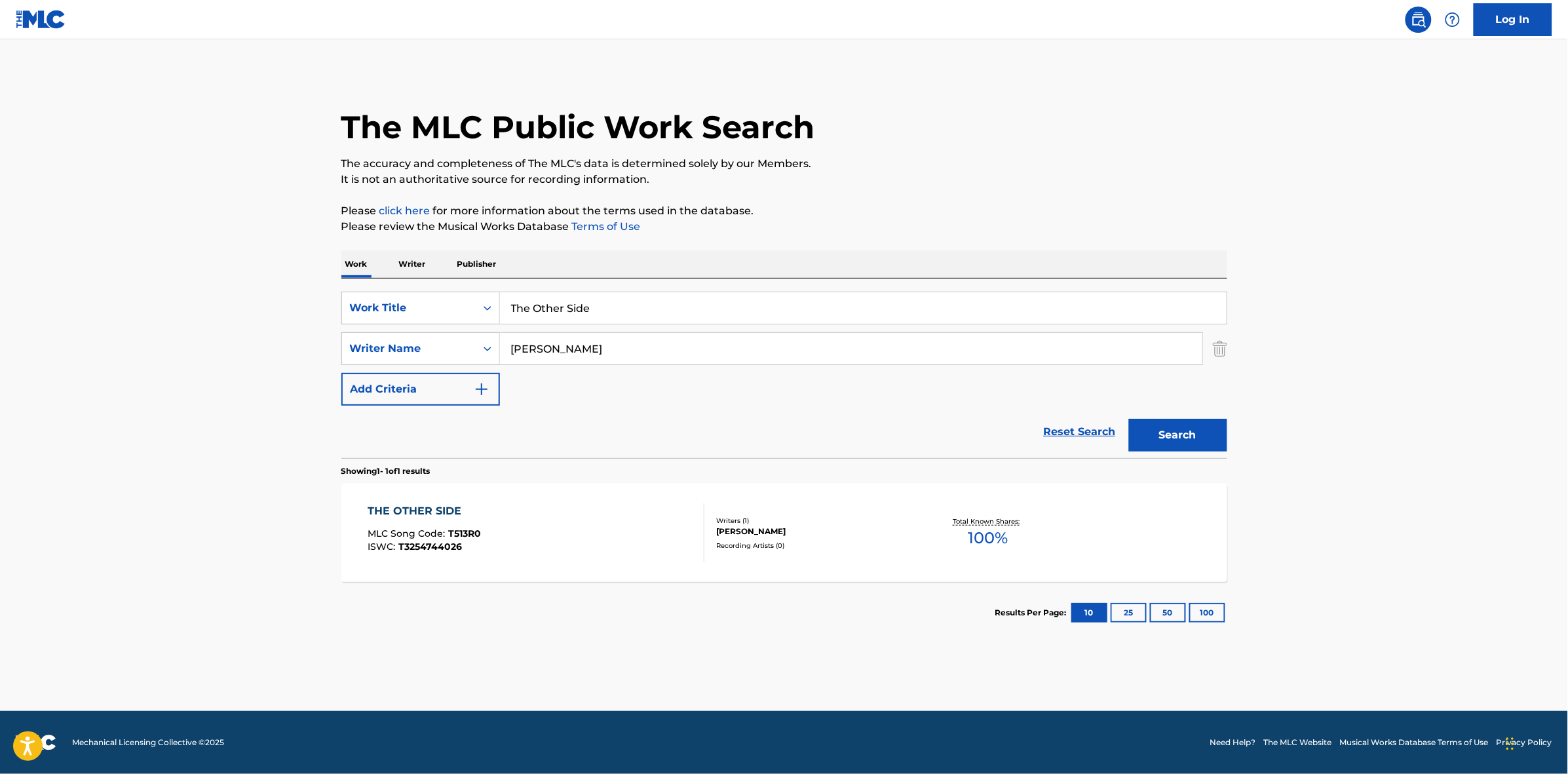
click at [648, 308] on input "The Other Side" at bounding box center [862, 308] width 726 height 31
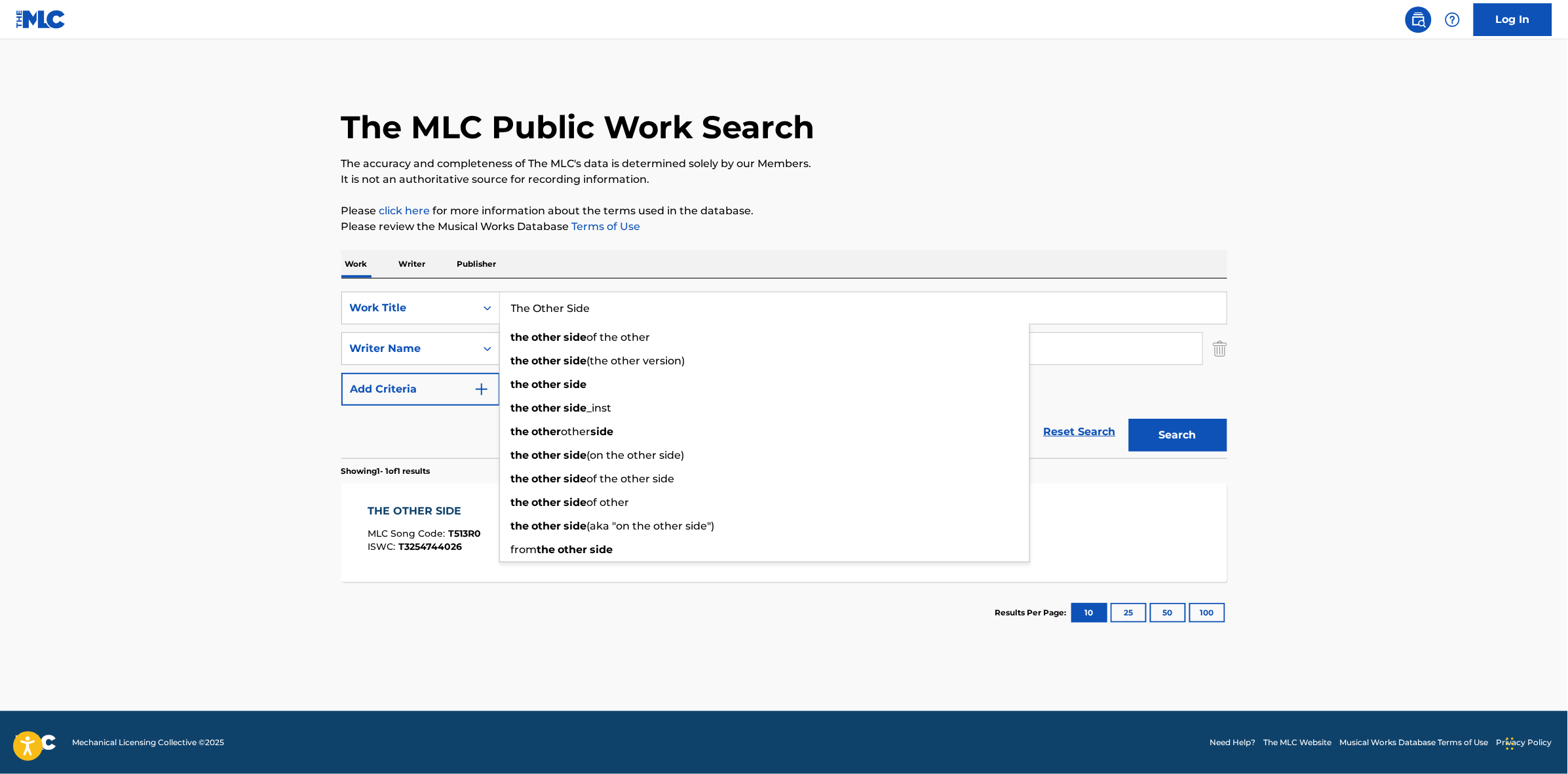
paste input "Something Sacred"
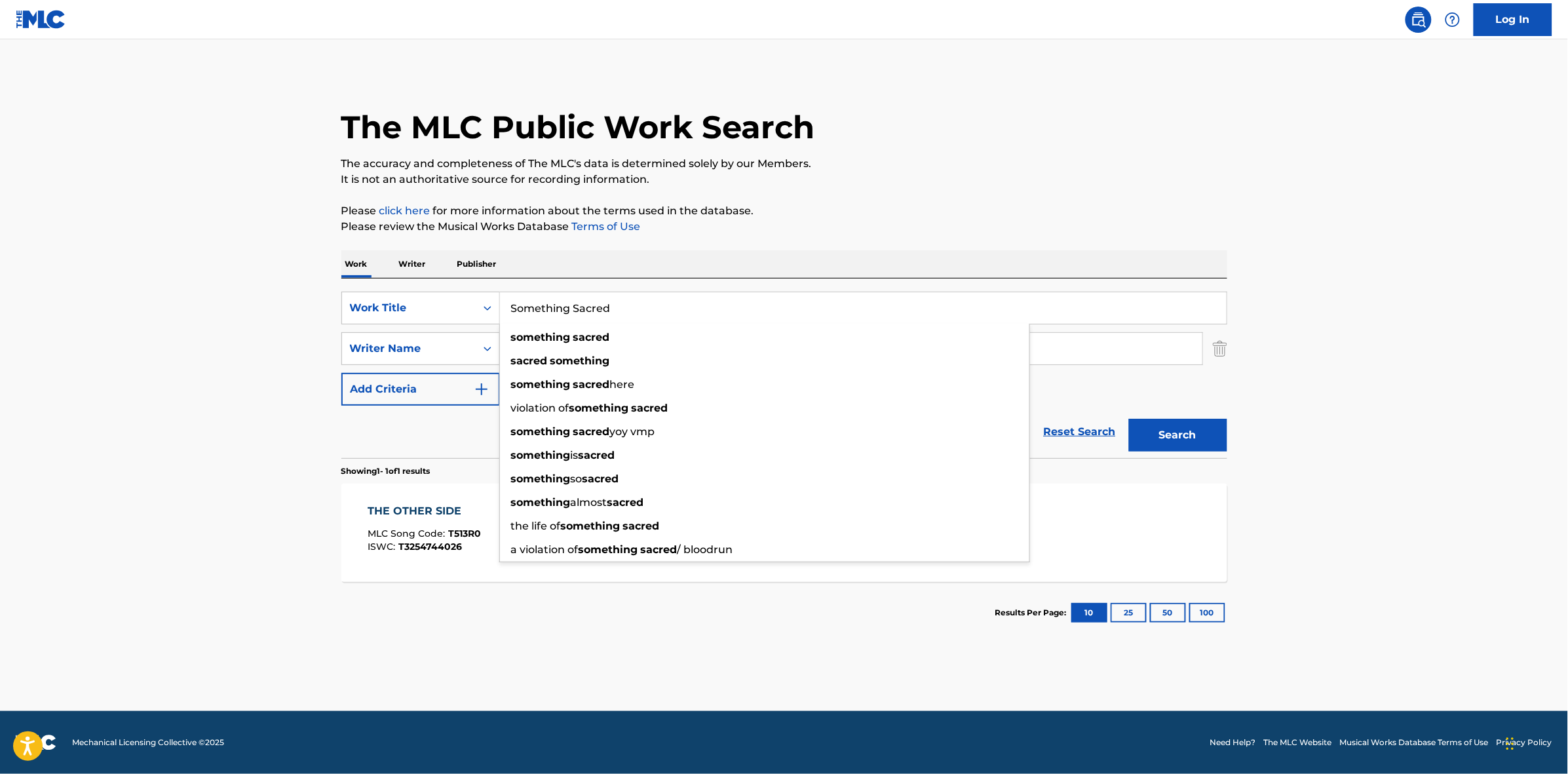
type input "Something Sacred"
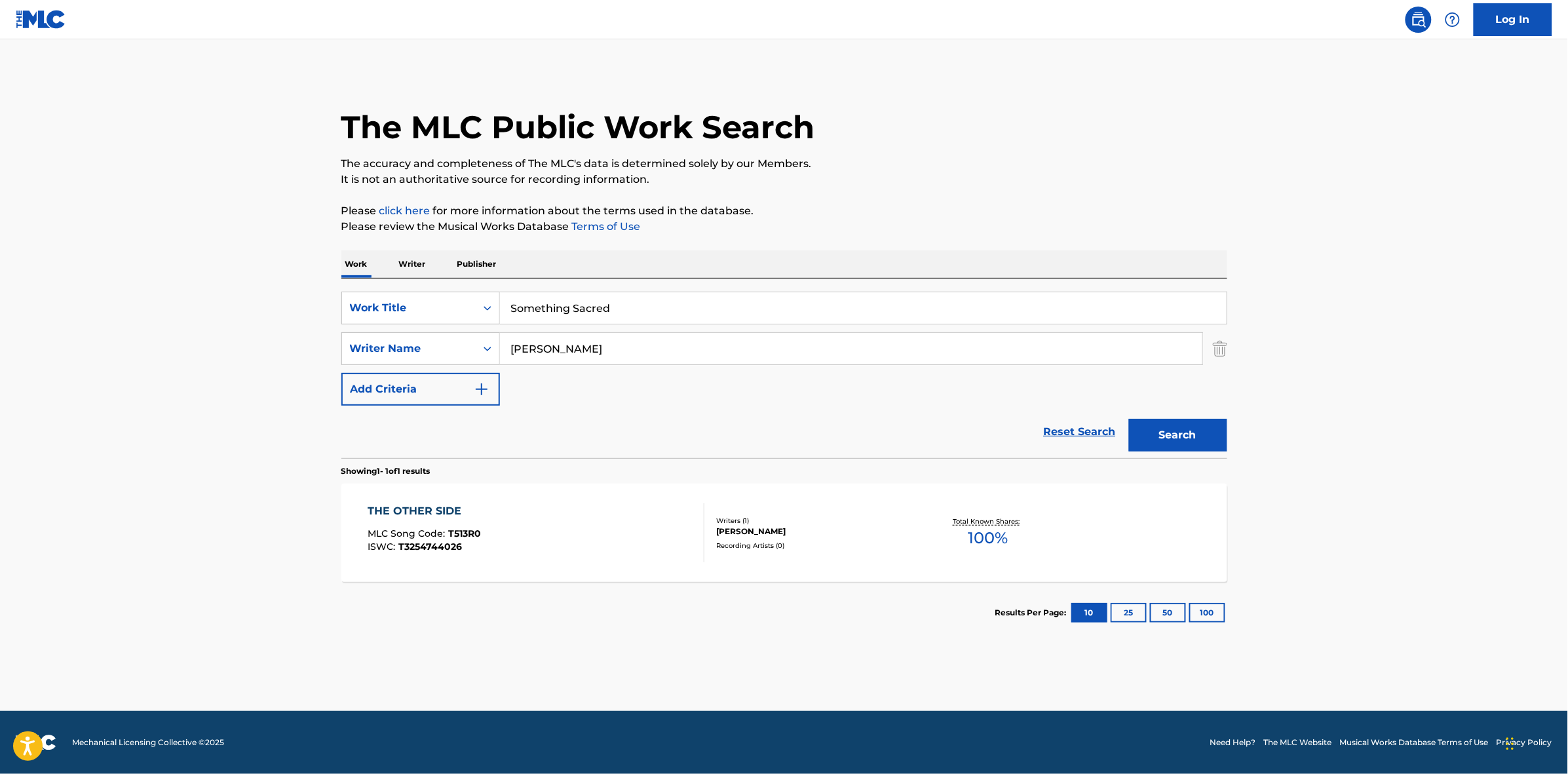
click at [1313, 395] on main "The MLC Public Work Search The accuracy and completeness of The MLC's data is d…" at bounding box center [784, 375] width 1568 height 672
click at [1181, 437] on button "Search" at bounding box center [1177, 435] width 98 height 33
click at [503, 518] on div "SOMETHING SACRED MLC Song Code : S72HAZ ISWC : T3254743921" at bounding box center [536, 532] width 337 height 59
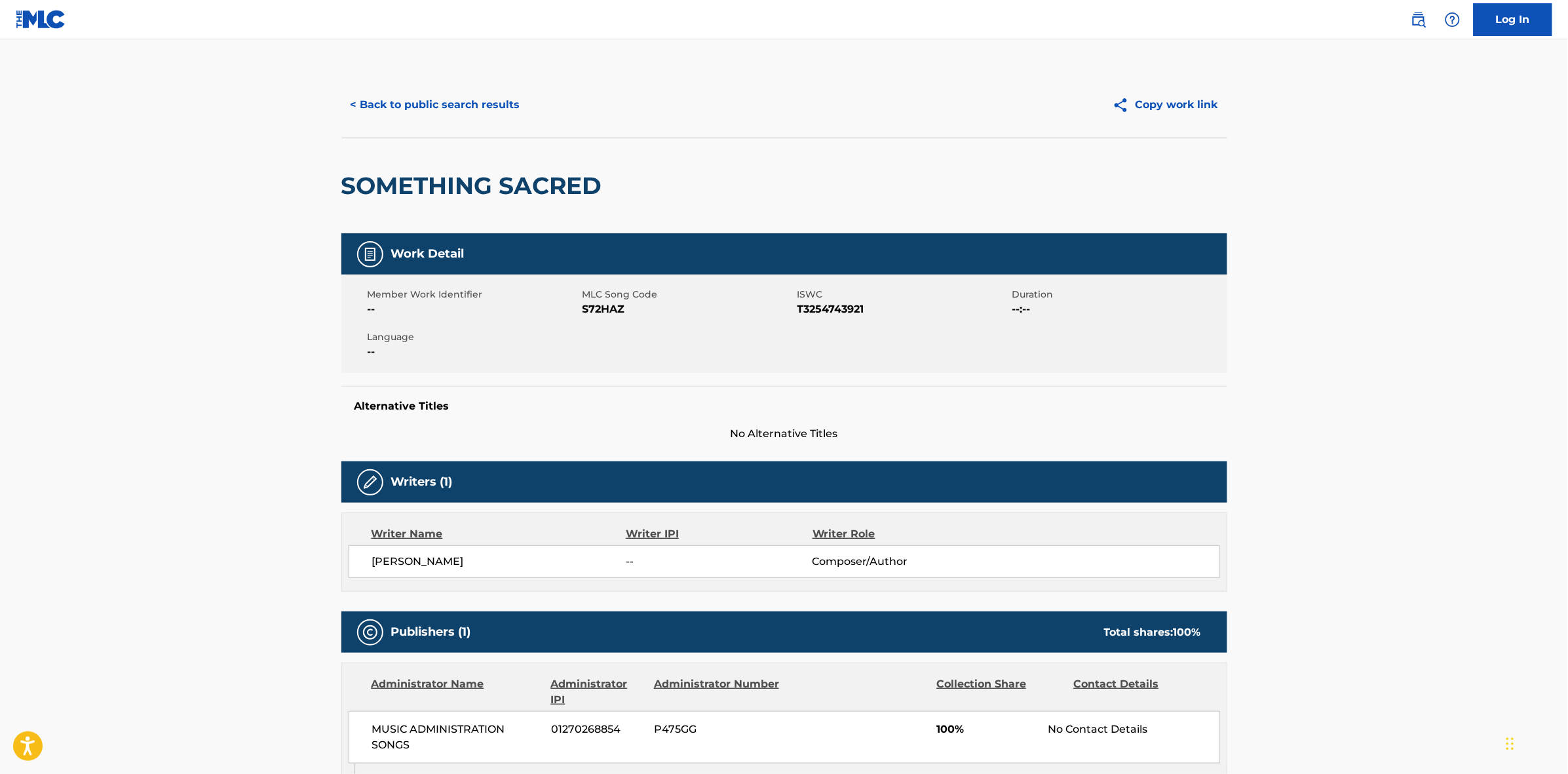
click at [611, 310] on span "S72HAZ" at bounding box center [688, 310] width 211 height 16
copy span "S72HAZ"
click at [470, 103] on button "< Back to public search results" at bounding box center [436, 105] width 188 height 33
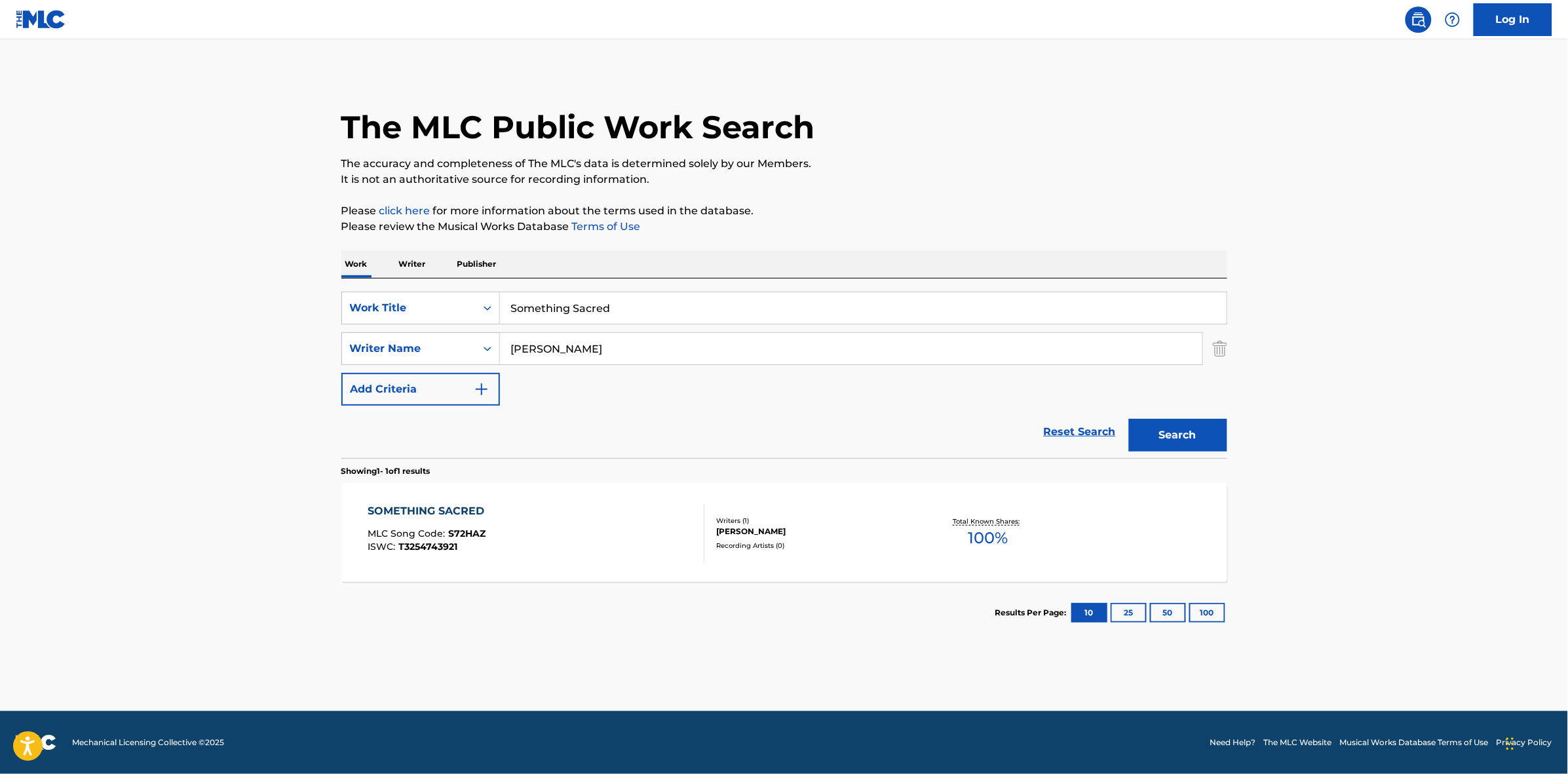
click at [630, 306] on input "Something Sacred" at bounding box center [862, 308] width 726 height 31
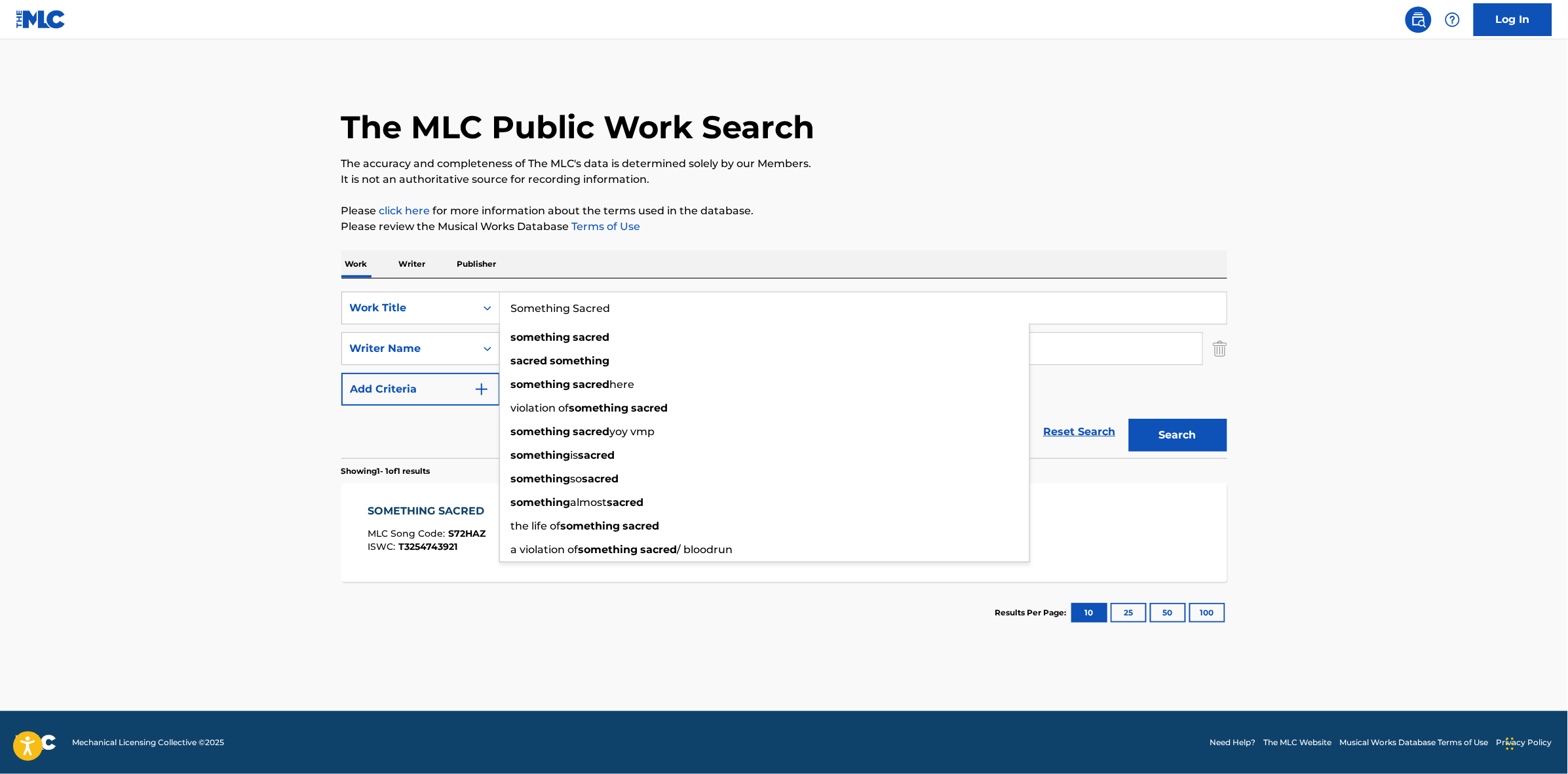
paste input "Kickapoo Redemption"
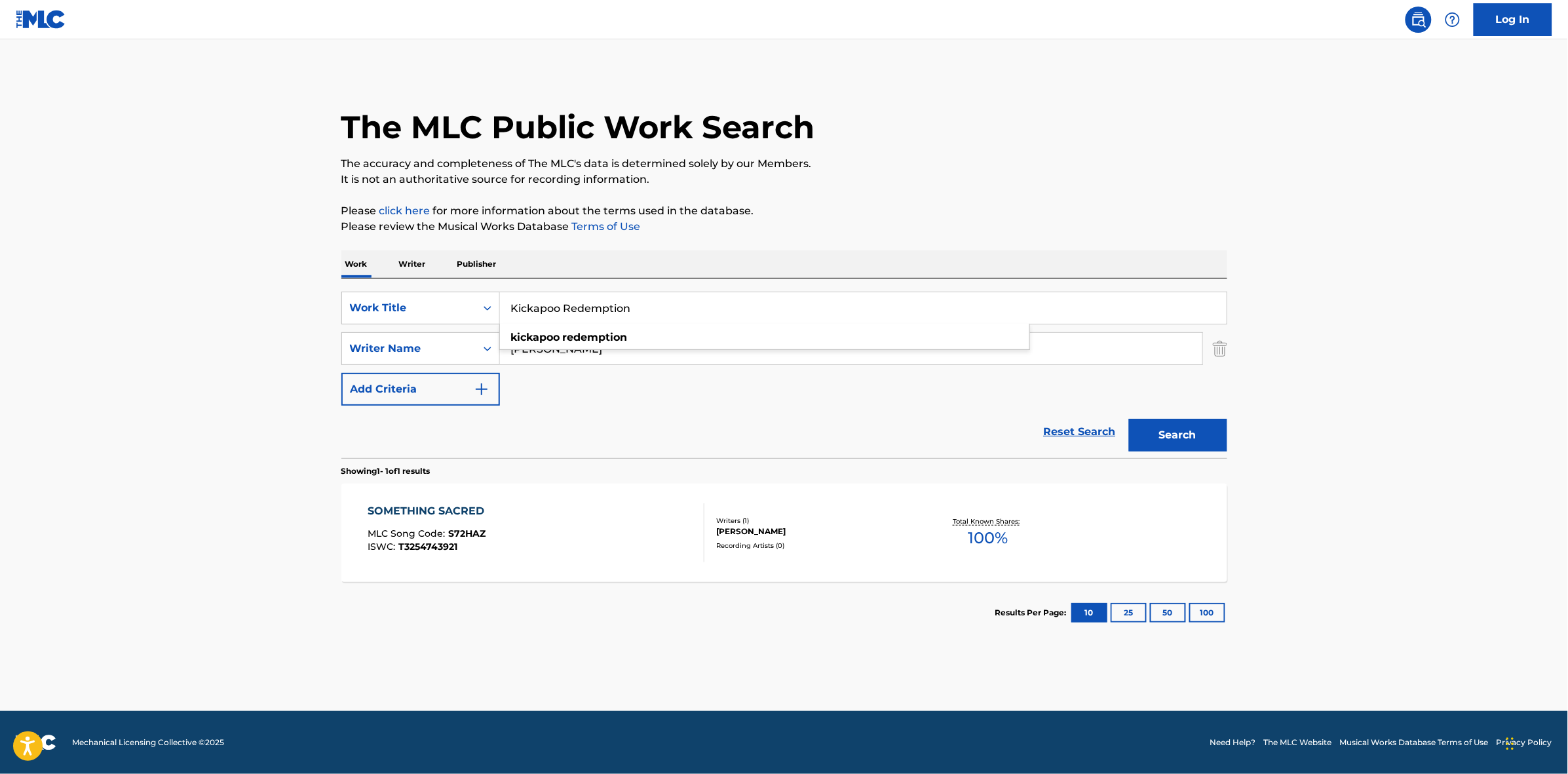
type input "Kickapoo Redemption"
click at [1267, 342] on main "The MLC Public Work Search The accuracy and completeness of The MLC's data is d…" at bounding box center [784, 375] width 1568 height 672
click at [1194, 426] on button "Search" at bounding box center [1177, 435] width 98 height 33
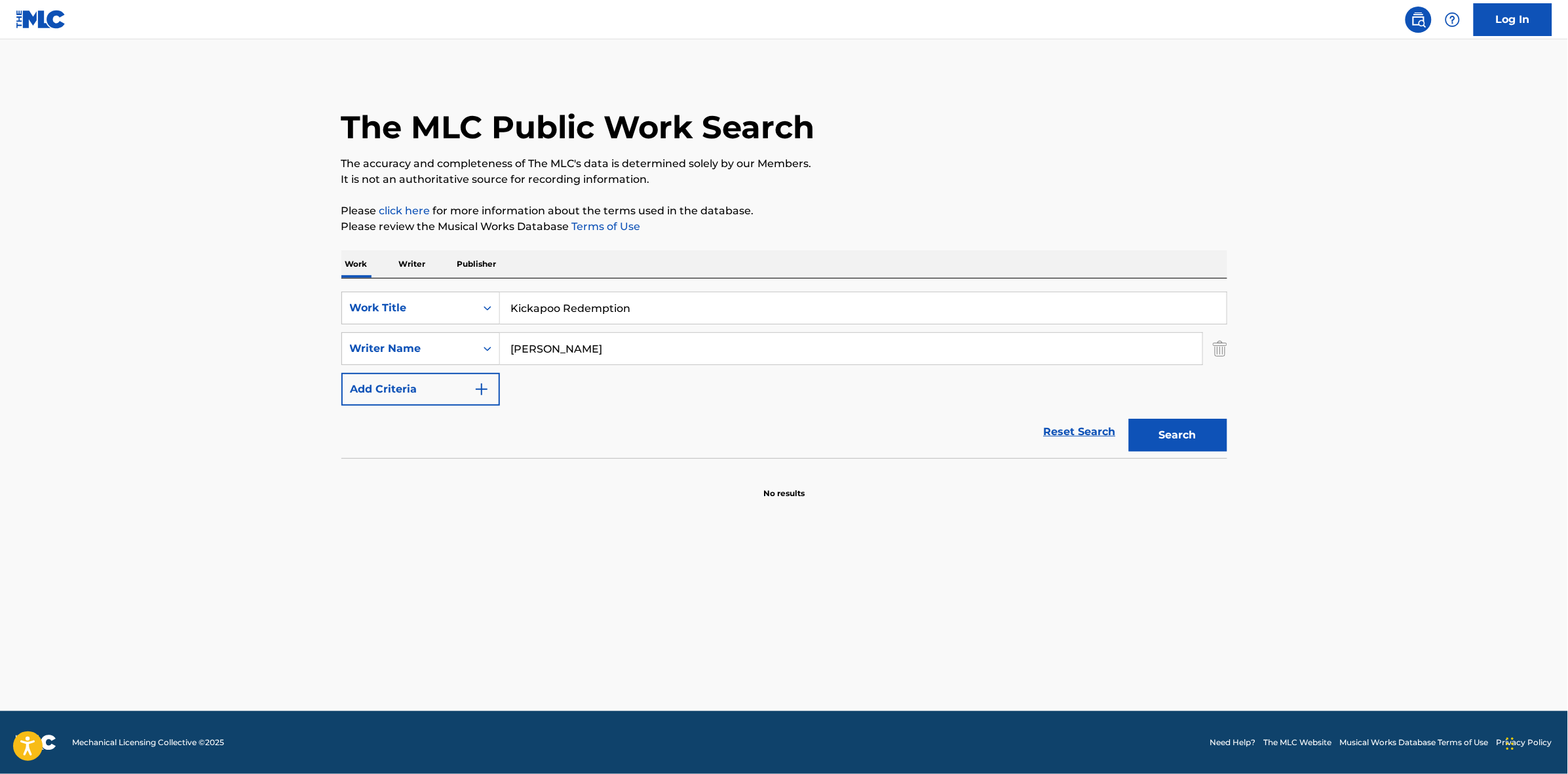
click at [638, 310] on input "Kickapoo Redemption" at bounding box center [862, 308] width 726 height 31
click at [1177, 434] on button "Search" at bounding box center [1177, 435] width 98 height 33
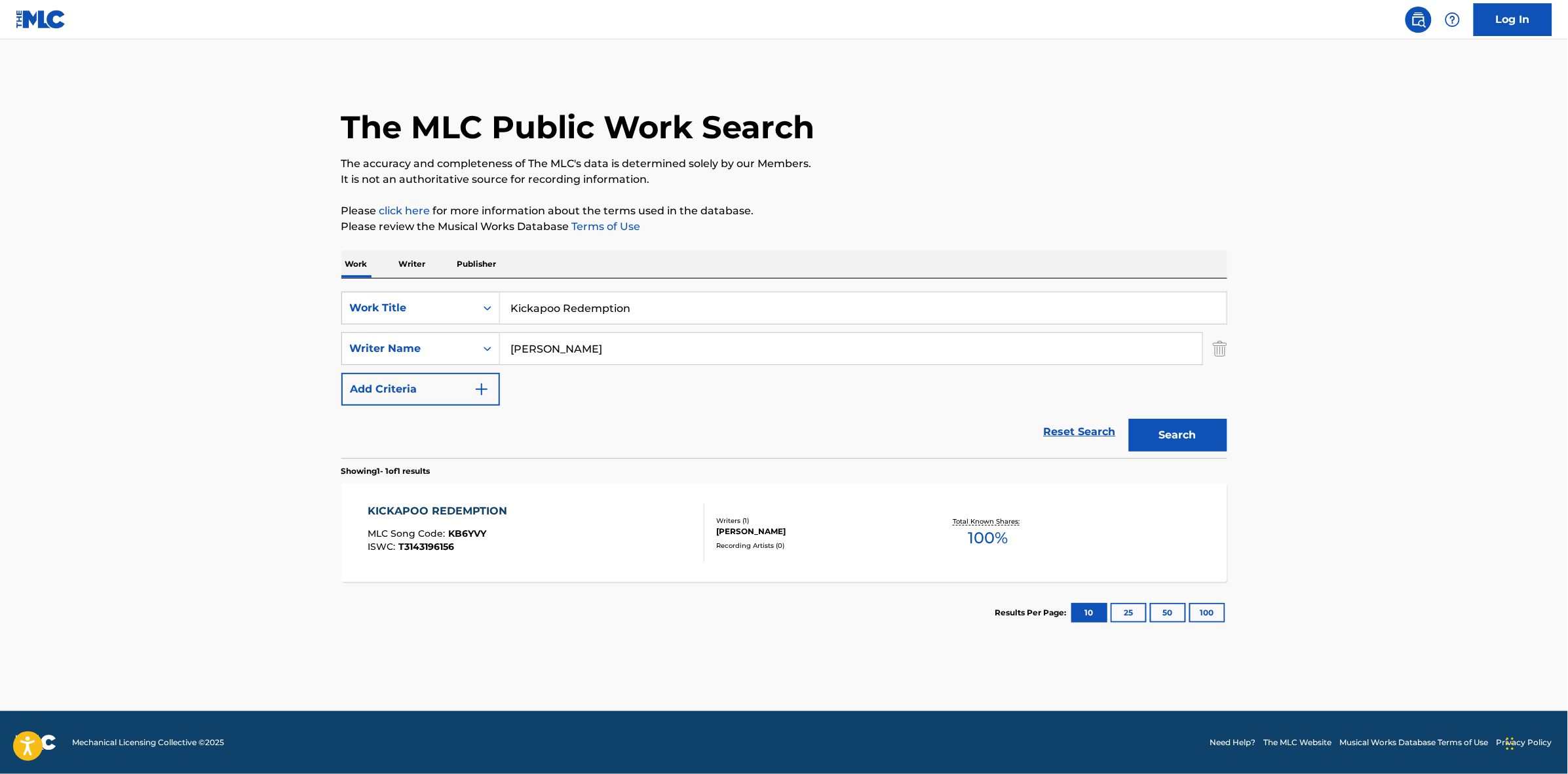
click at [574, 521] on div "KICKAPOO REDEMPTION MLC Song Code : KB6YVY ISWC : T3143196156" at bounding box center [536, 532] width 337 height 59
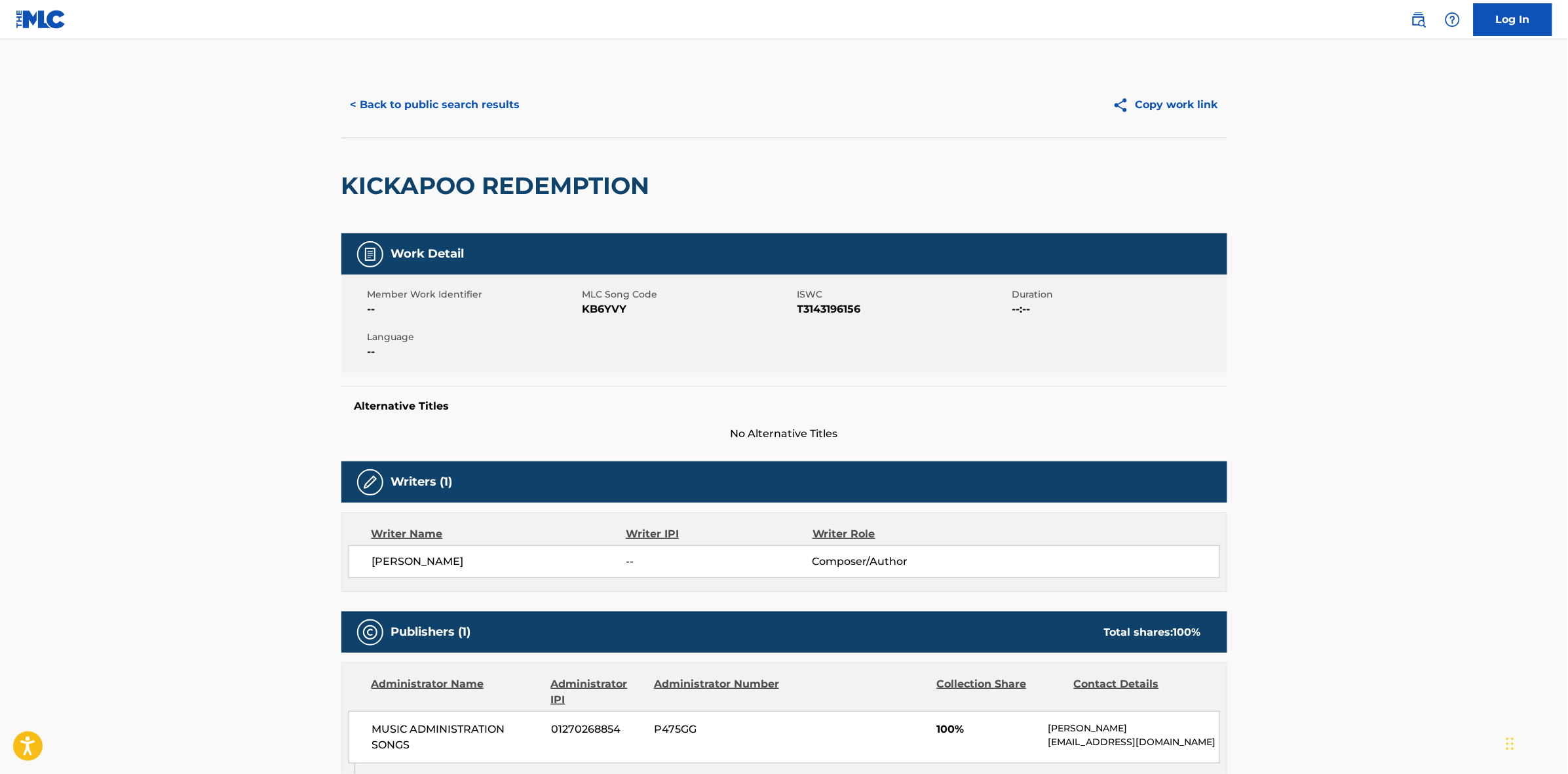
click at [610, 304] on span "KB6YVY" at bounding box center [688, 310] width 211 height 16
copy span "KB6YVY"
click at [490, 103] on button "< Back to public search results" at bounding box center [436, 105] width 188 height 33
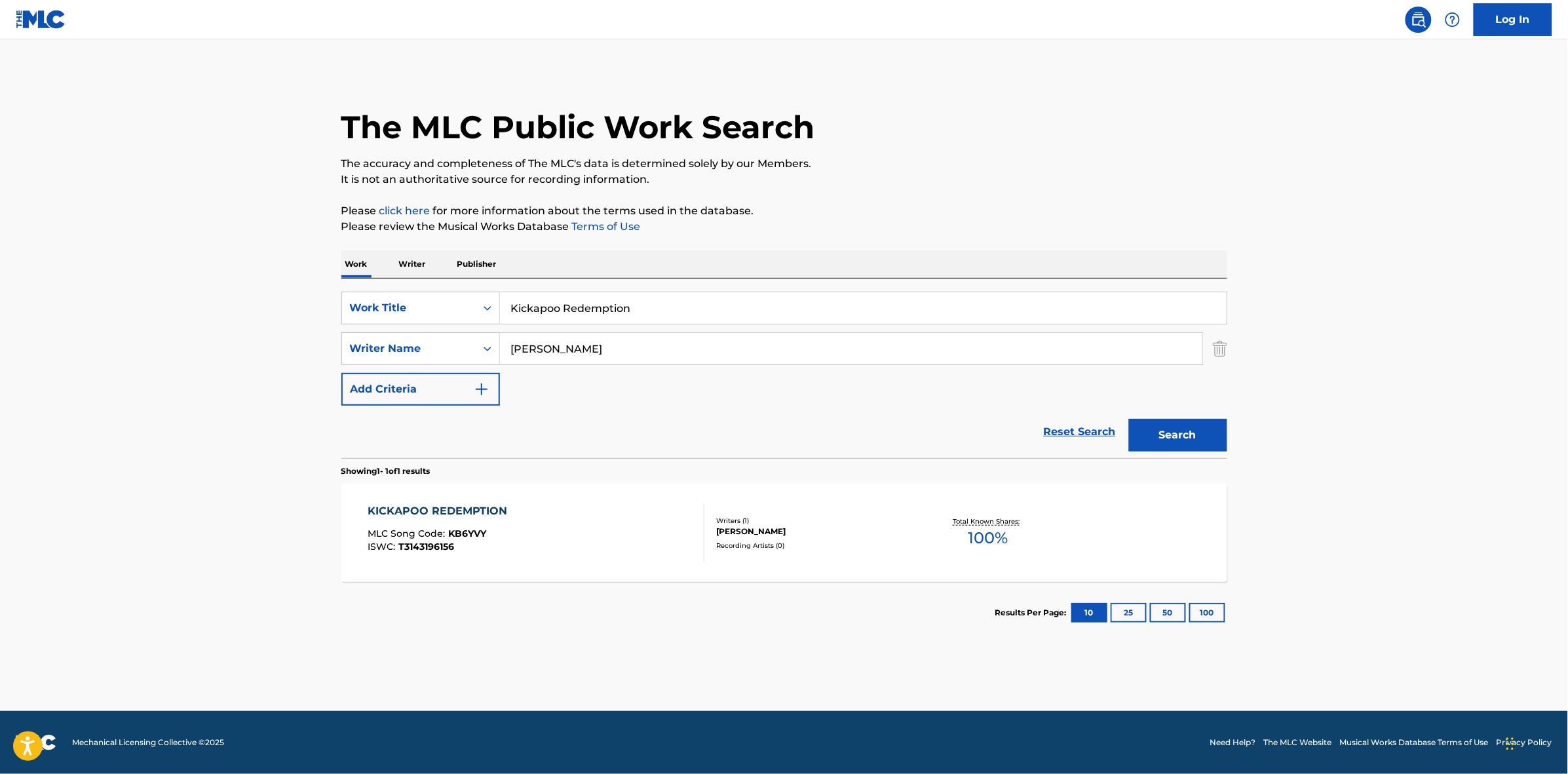
click at [670, 313] on input "Kickapoo Redemption" at bounding box center [862, 308] width 726 height 31
paste input "B6YVY"
type input "KB6YVY"
drag, startPoint x: 622, startPoint y: 309, endPoint x: 504, endPoint y: 309, distance: 118.0
click at [504, 309] on input "KB6YVY" at bounding box center [862, 308] width 726 height 31
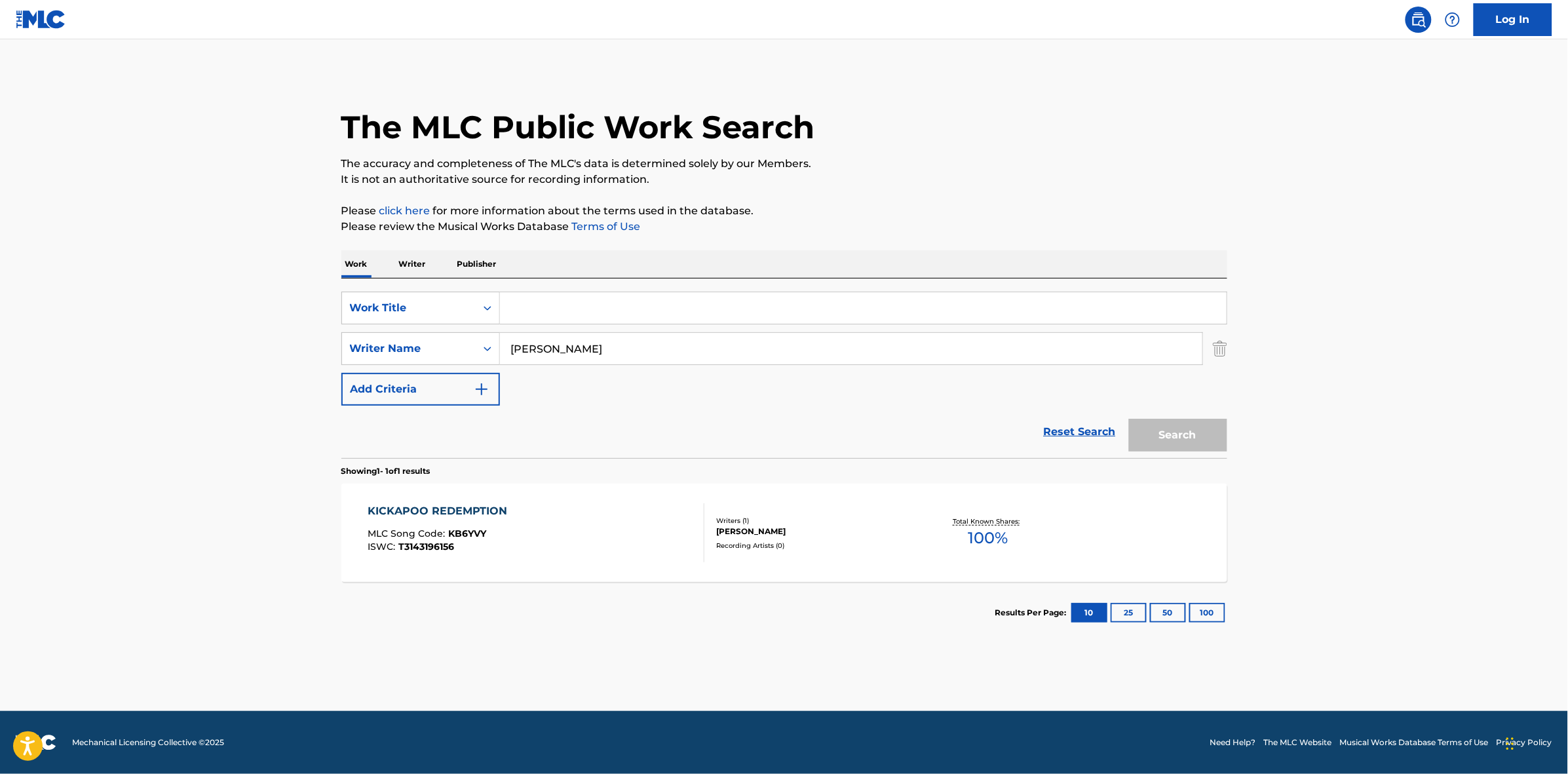
click at [549, 312] on input "Search Form" at bounding box center [862, 308] width 726 height 31
paste input "As You Weep"
type input "As You Weep"
click at [1172, 436] on button "Search" at bounding box center [1177, 435] width 98 height 33
click at [590, 530] on div "AS YOU WEEP MLC Song Code : A977YA ISWC : T3143271001" at bounding box center [536, 532] width 337 height 59
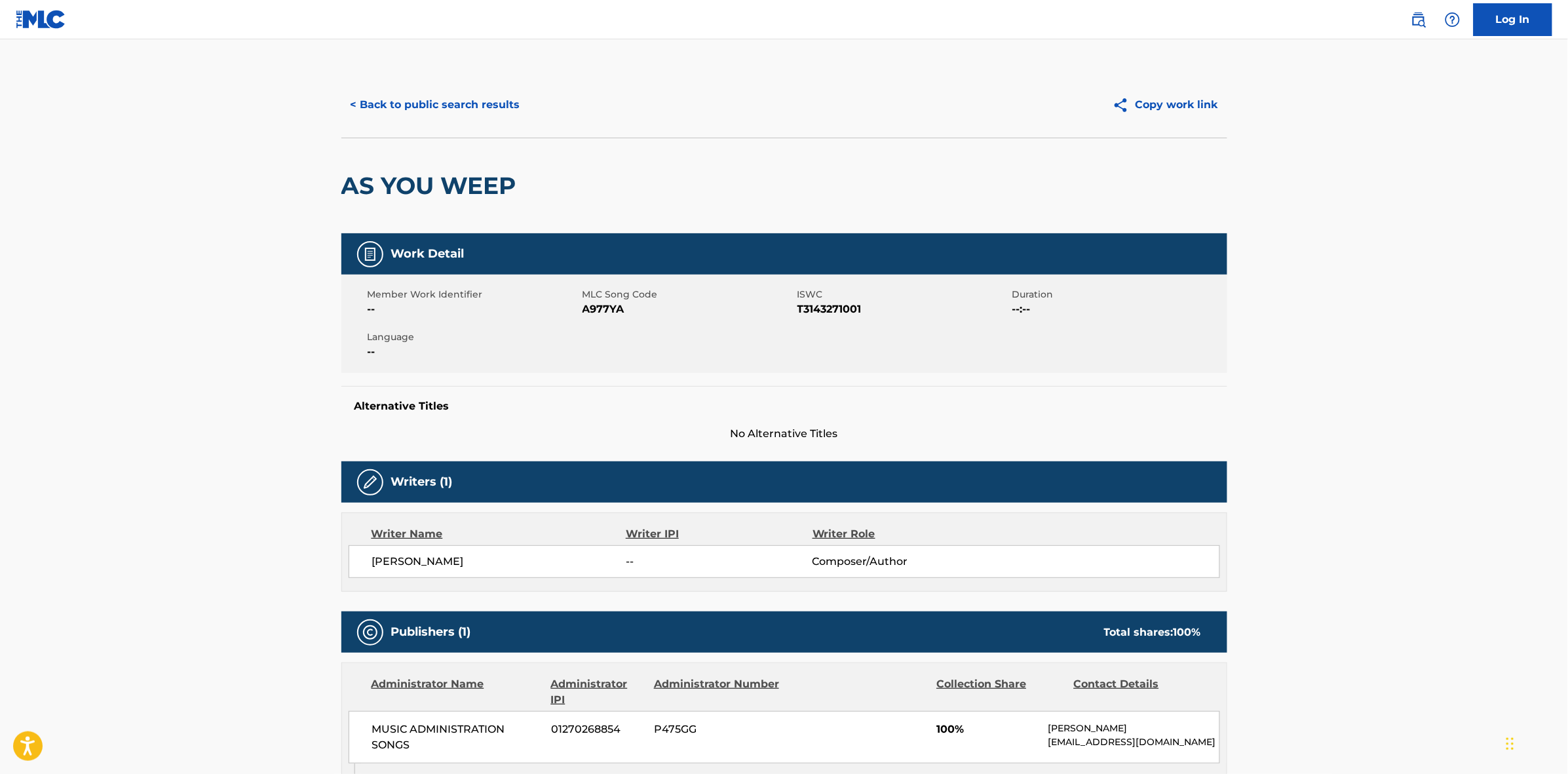
click at [606, 308] on span "A977YA" at bounding box center [688, 310] width 211 height 16
copy span "A977YA"
click at [437, 115] on button "< Back to public search results" at bounding box center [436, 105] width 188 height 33
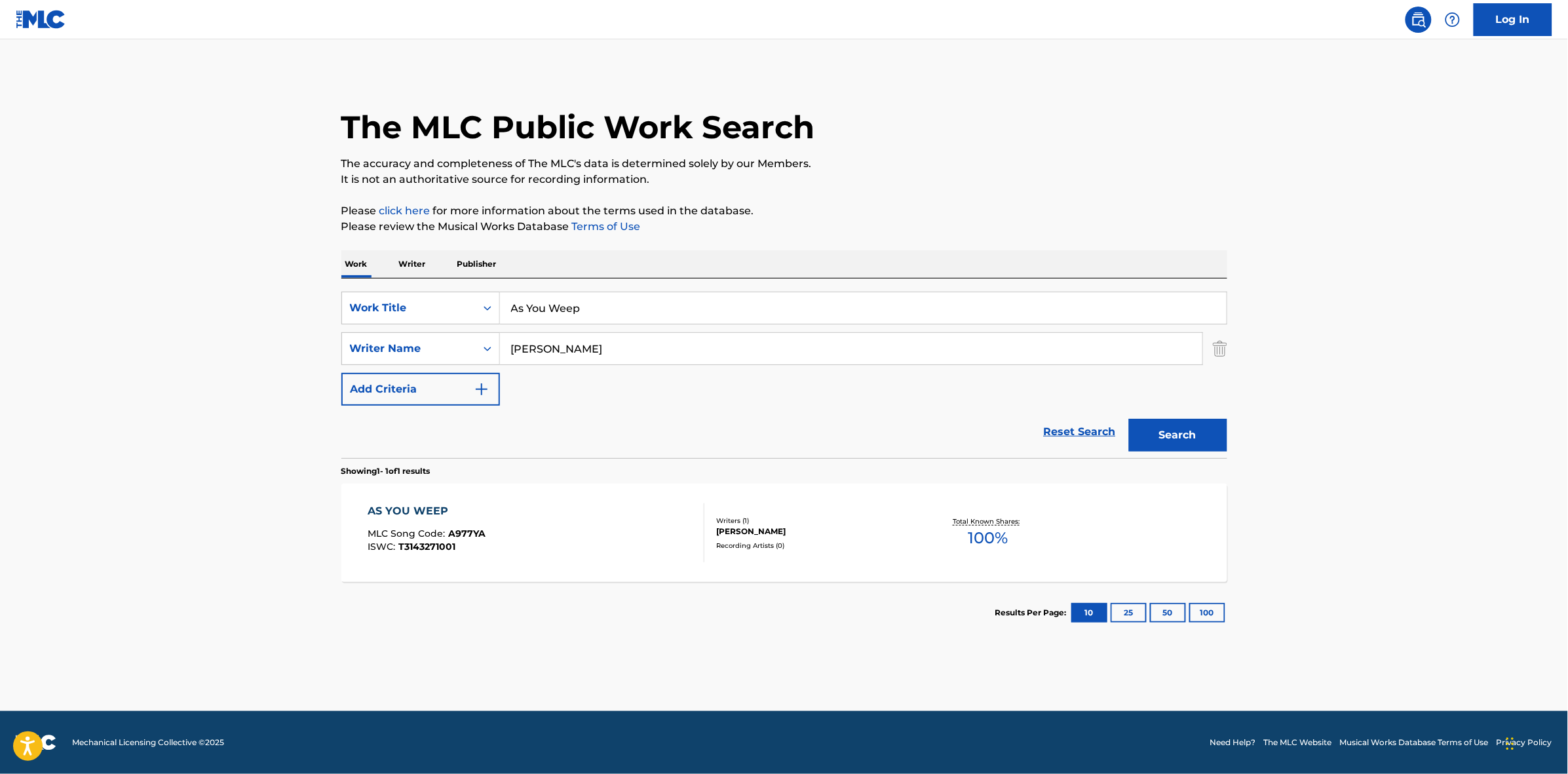
click at [660, 312] on input "As You Weep" at bounding box center [862, 308] width 726 height 31
paste input "Bleeding Eyes"
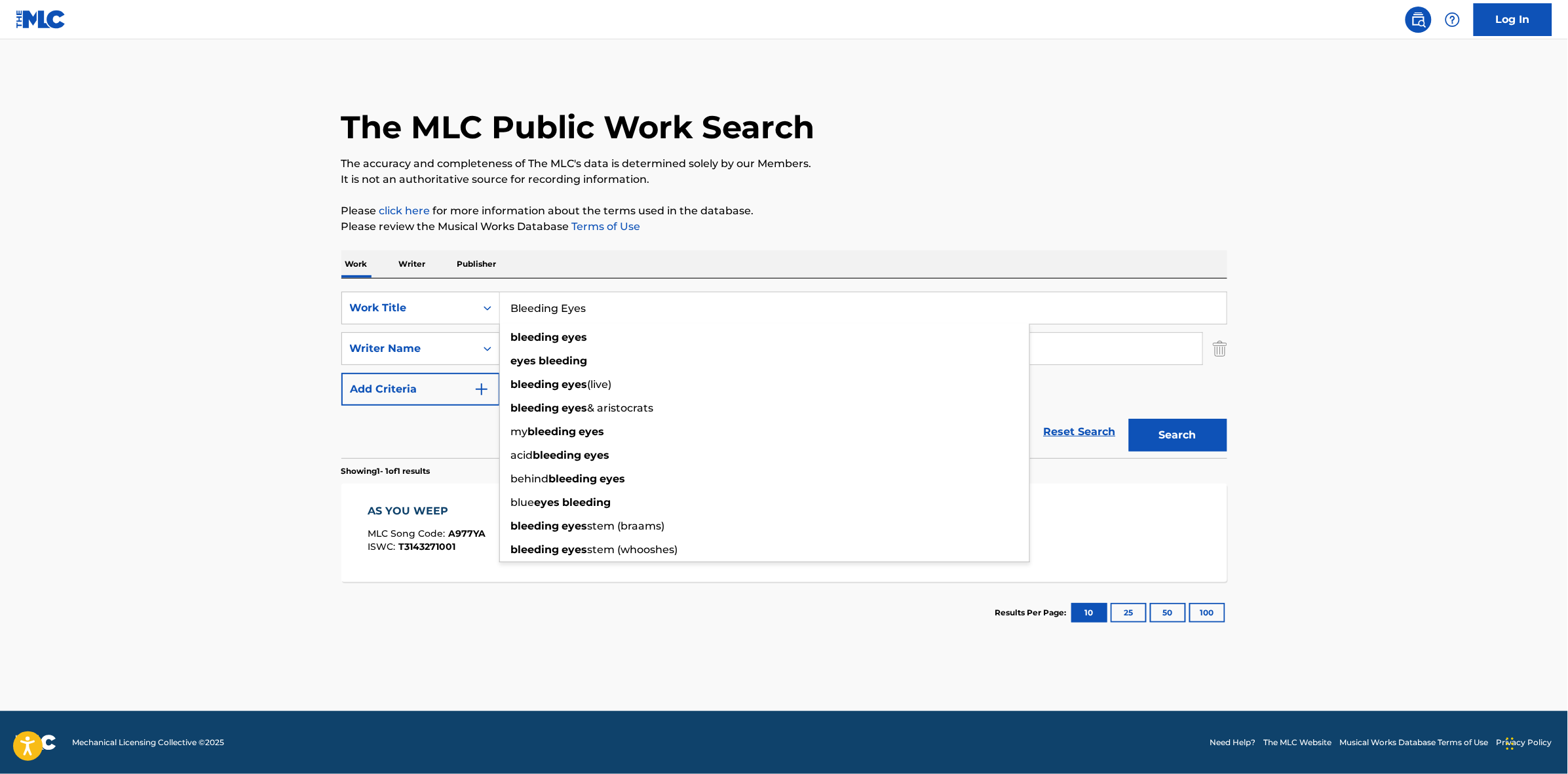
type input "Bleeding Eyes"
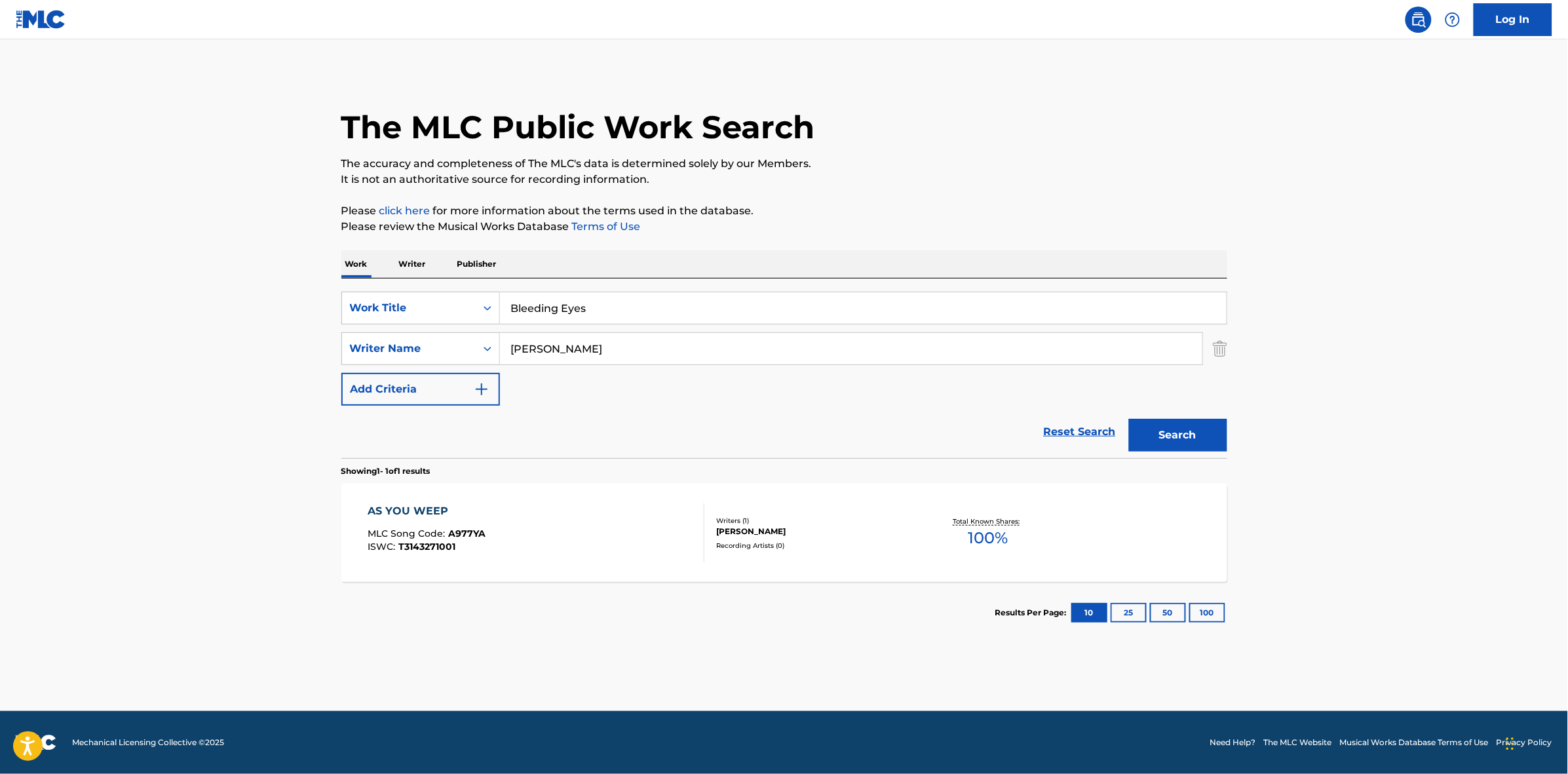
click at [1309, 407] on main "The MLC Public Work Search The accuracy and completeness of The MLC's data is d…" at bounding box center [784, 375] width 1568 height 672
click at [1197, 432] on button "Search" at bounding box center [1177, 435] width 98 height 33
click at [586, 533] on div "BLEEDING EYES MLC Song Code : BF5W9J ISWC : T3254743998" at bounding box center [536, 532] width 337 height 59
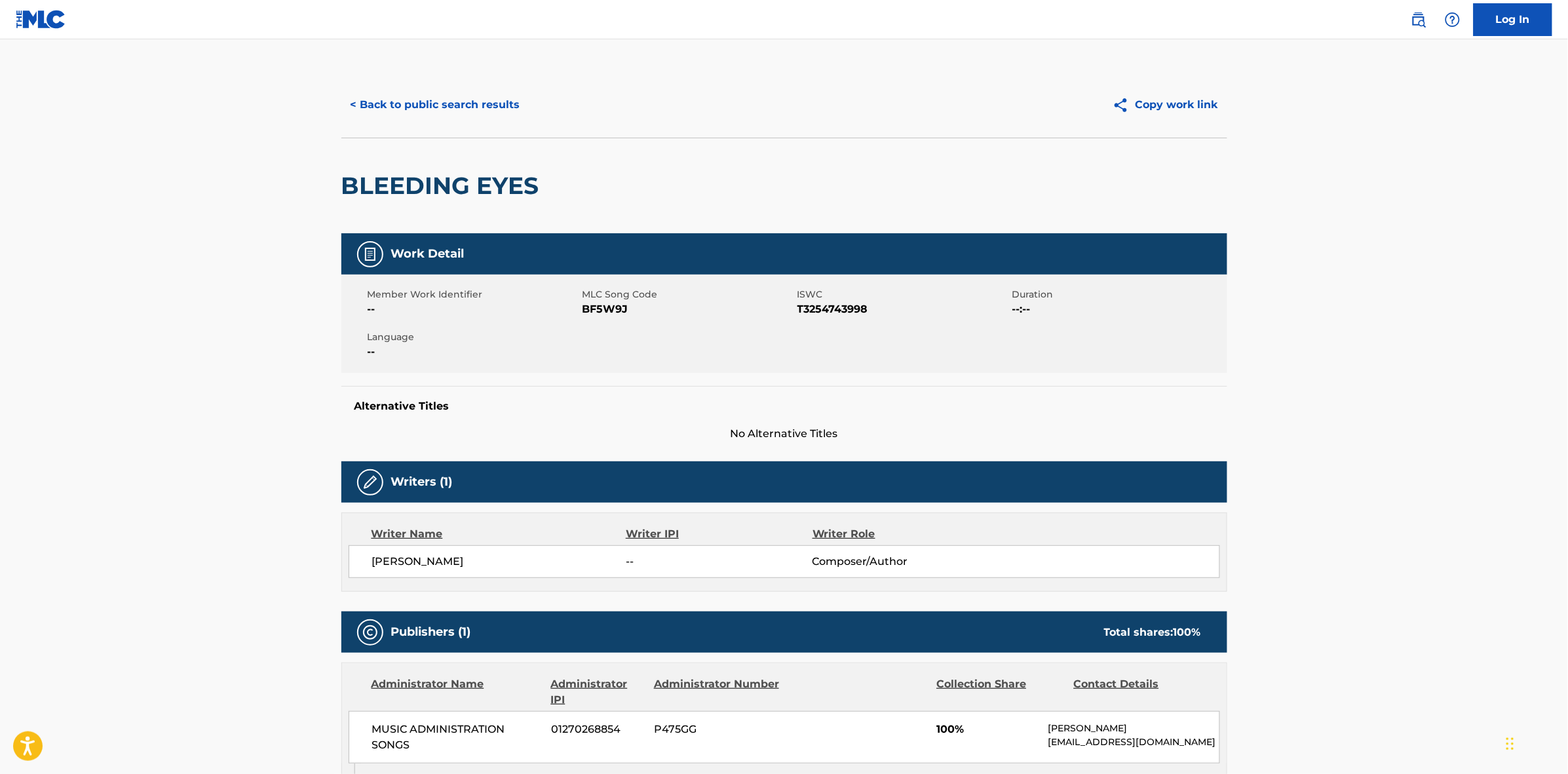
click at [594, 306] on span "BF5W9J" at bounding box center [688, 310] width 211 height 16
copy span "BF5W9J"
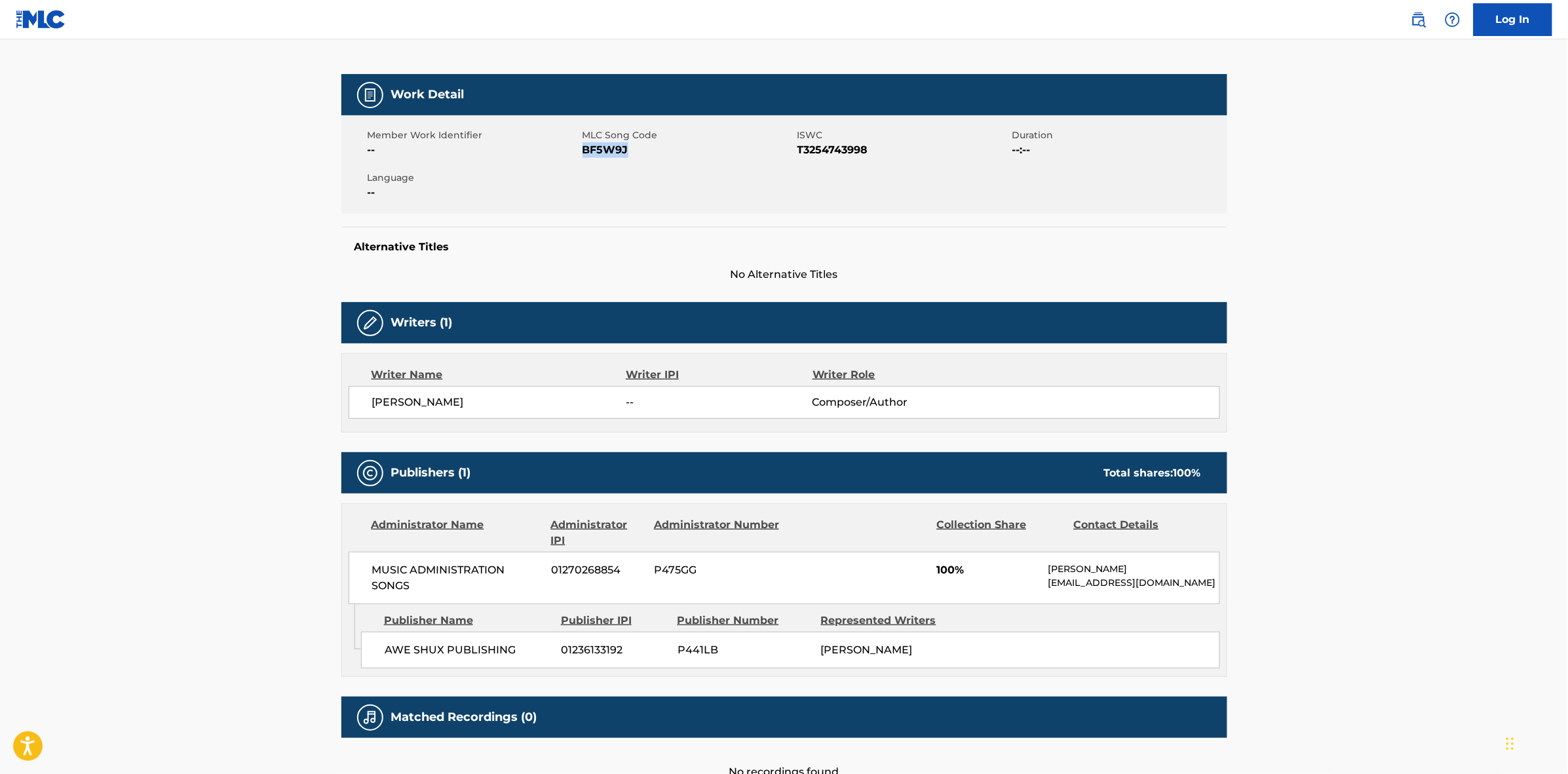
scroll to position [164, 0]
